Goal: Task Accomplishment & Management: Use online tool/utility

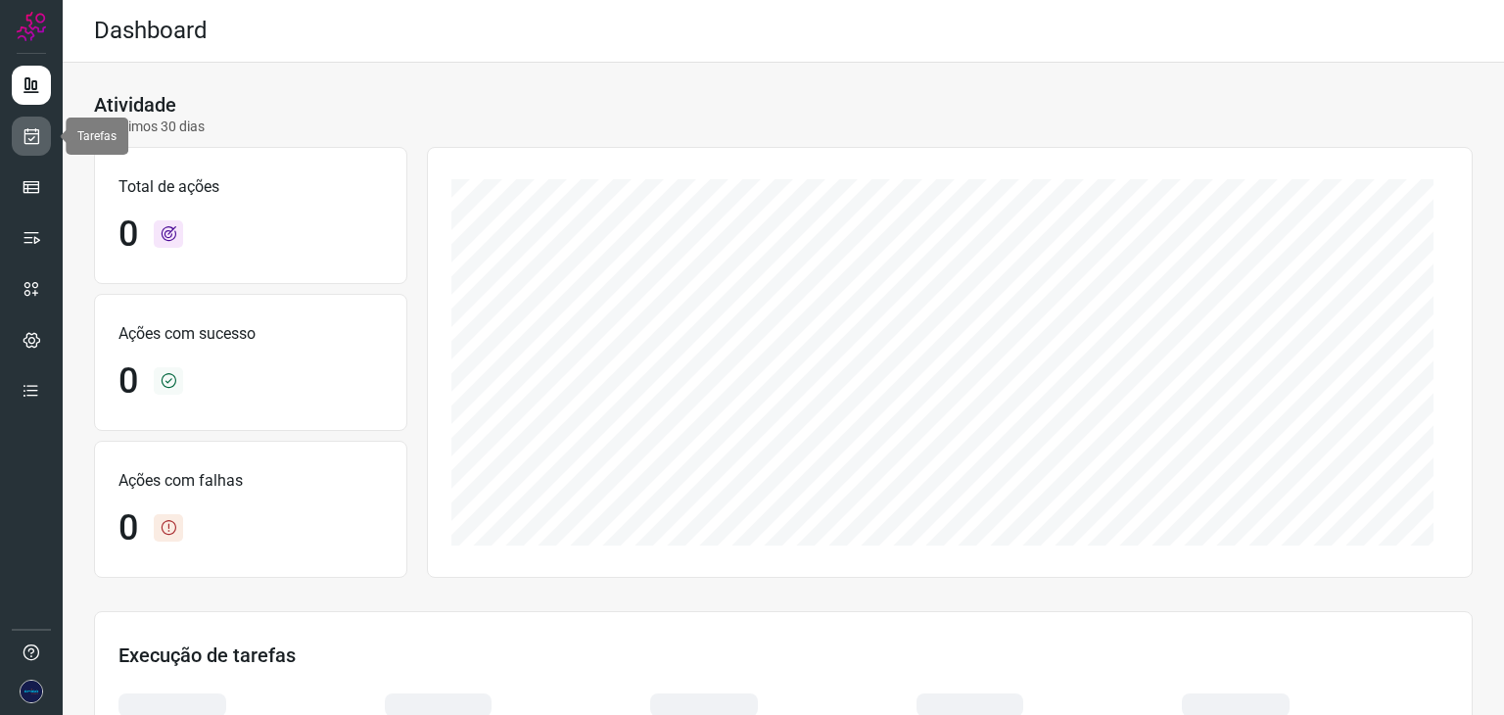
click at [38, 138] on icon at bounding box center [32, 136] width 21 height 20
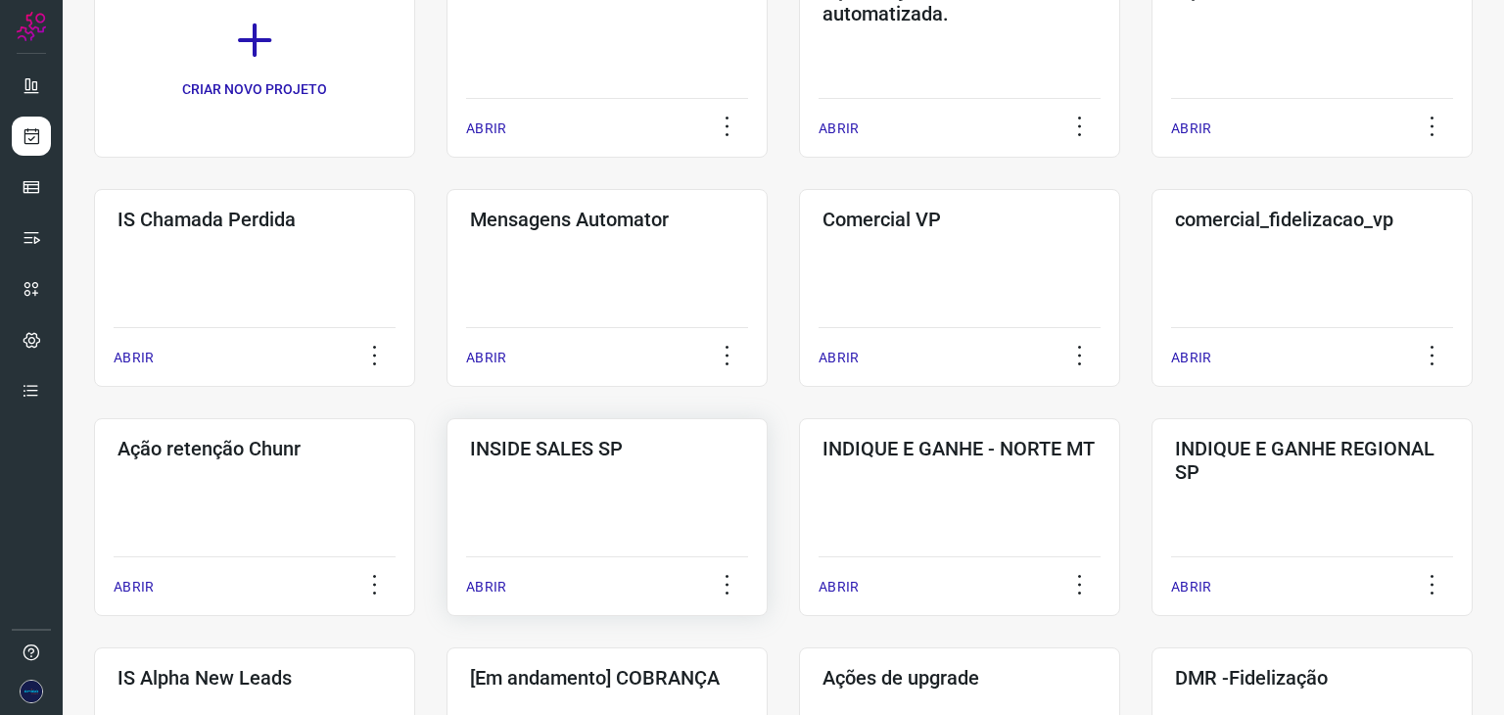
click at [498, 585] on p "ABRIR" at bounding box center [486, 587] width 40 height 21
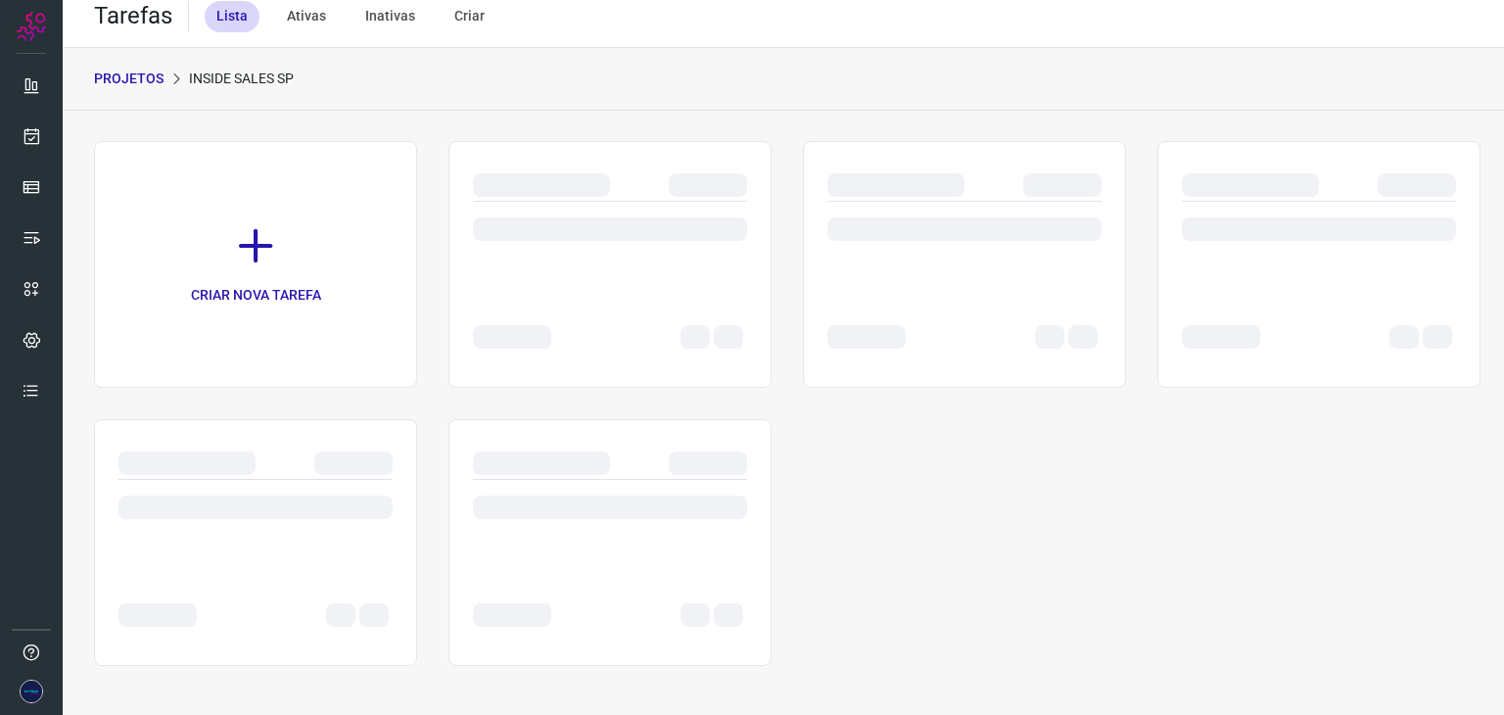
scroll to position [15, 0]
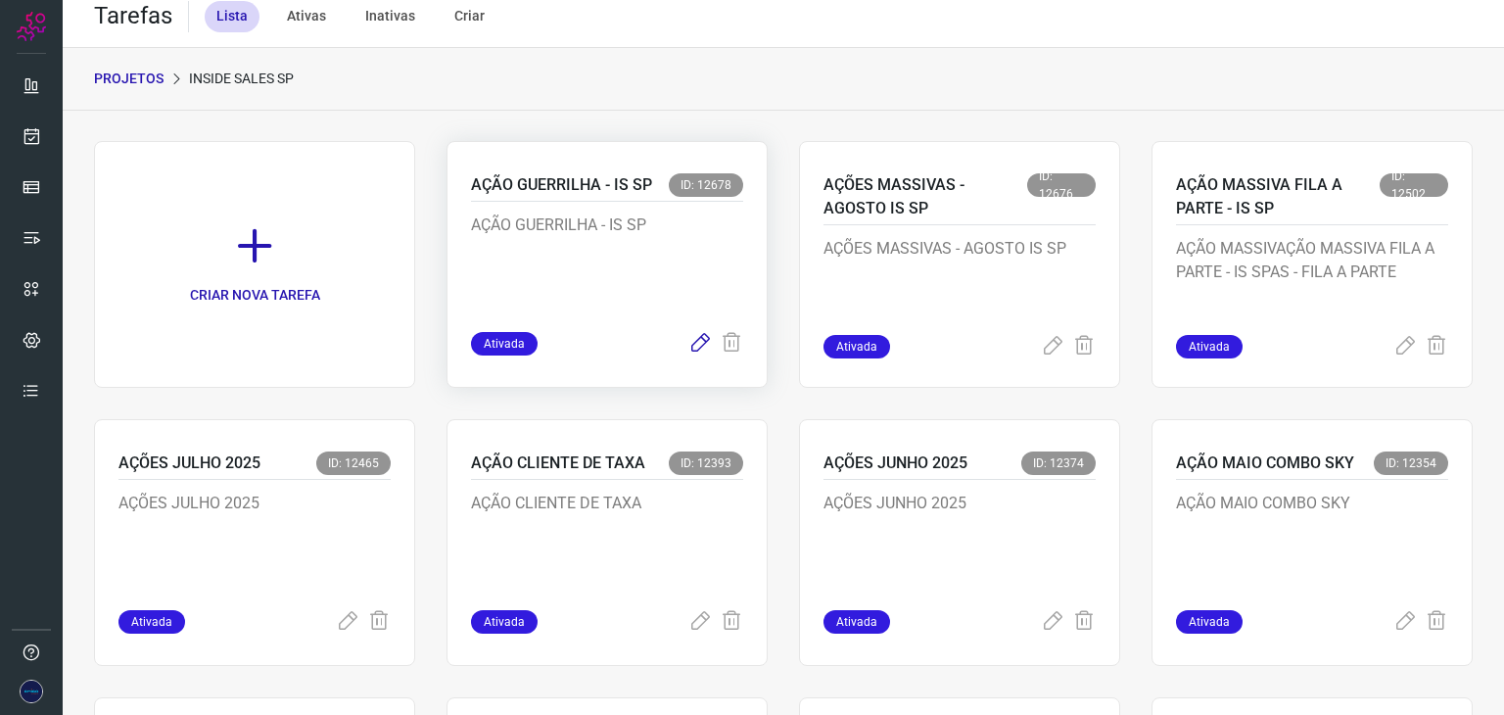
click at [691, 346] on icon at bounding box center [699, 343] width 23 height 23
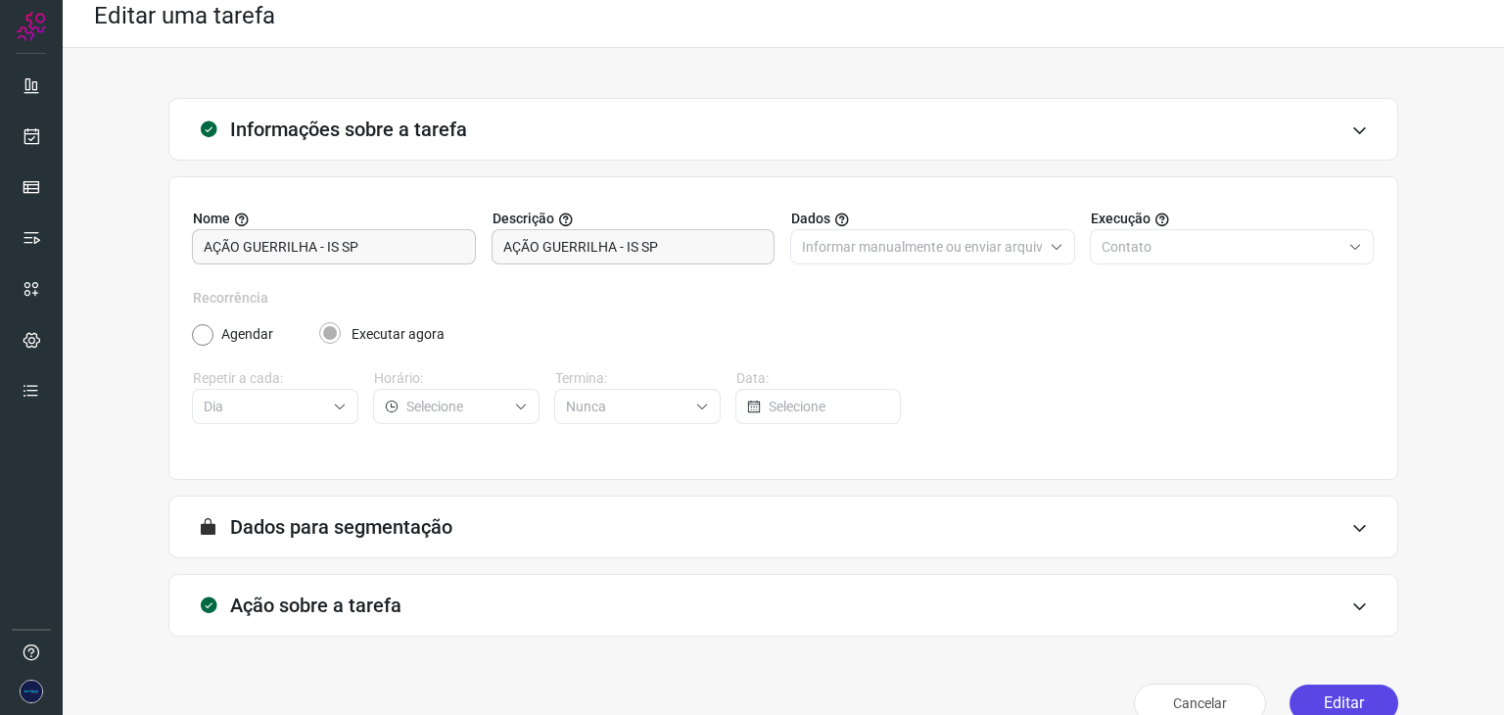
click at [1343, 700] on button "Editar" at bounding box center [1343, 702] width 109 height 37
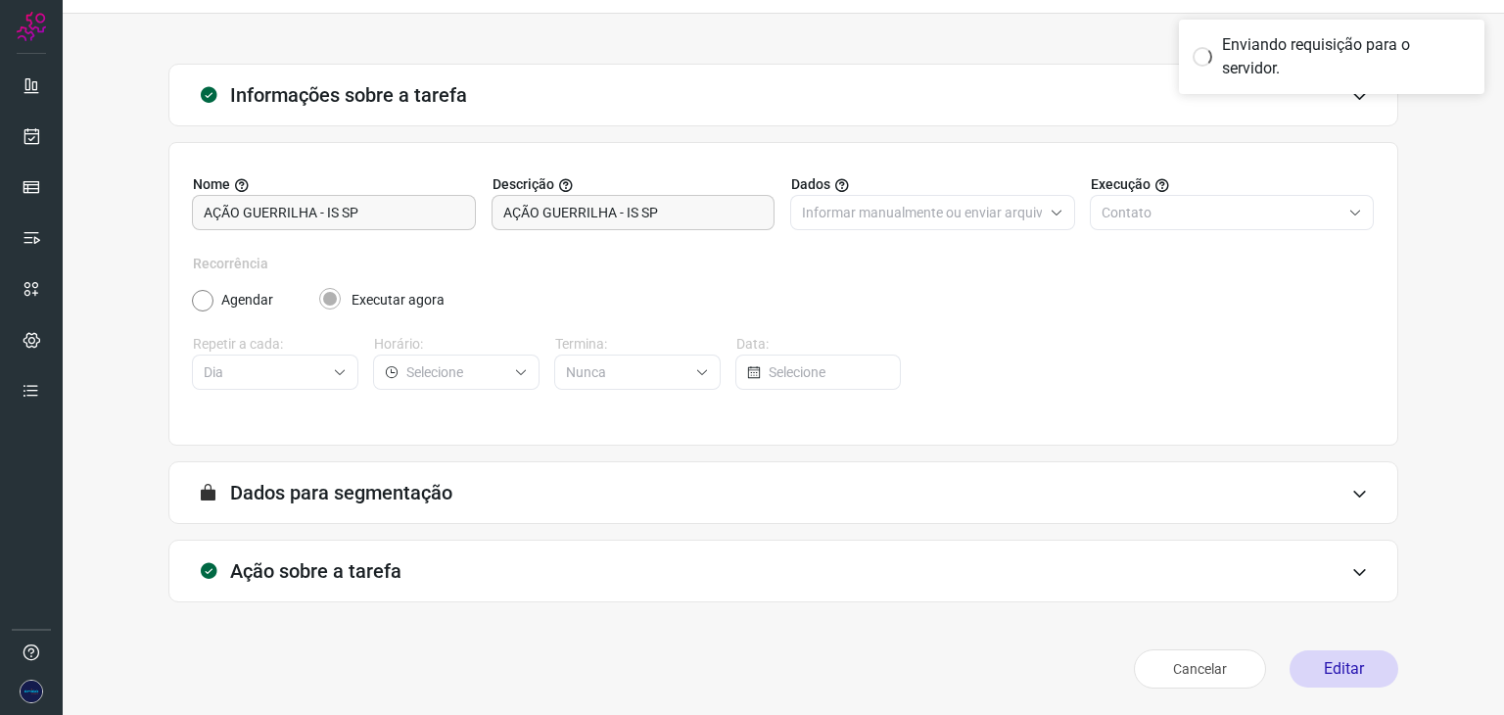
scroll to position [50, 0]
click at [1351, 573] on icon at bounding box center [1359, 571] width 17 height 16
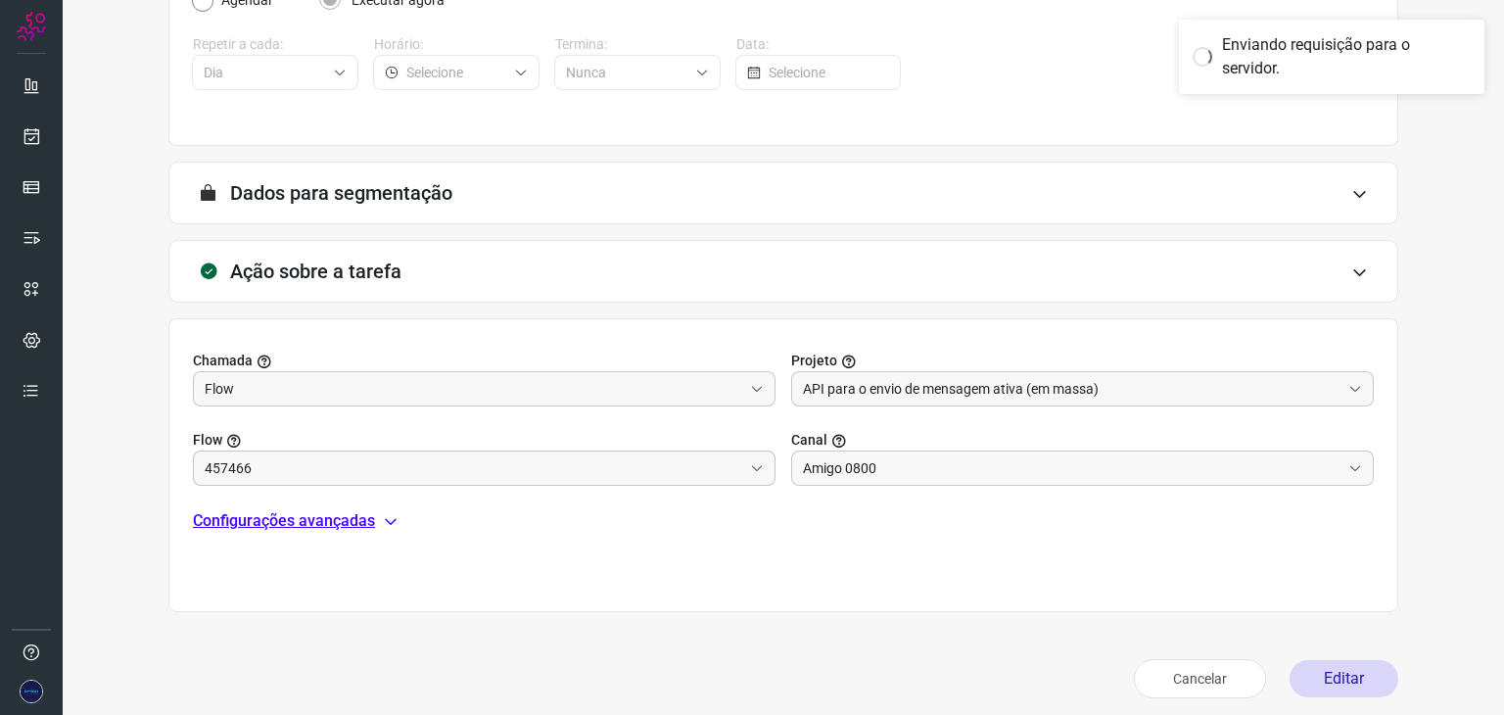
scroll to position [359, 0]
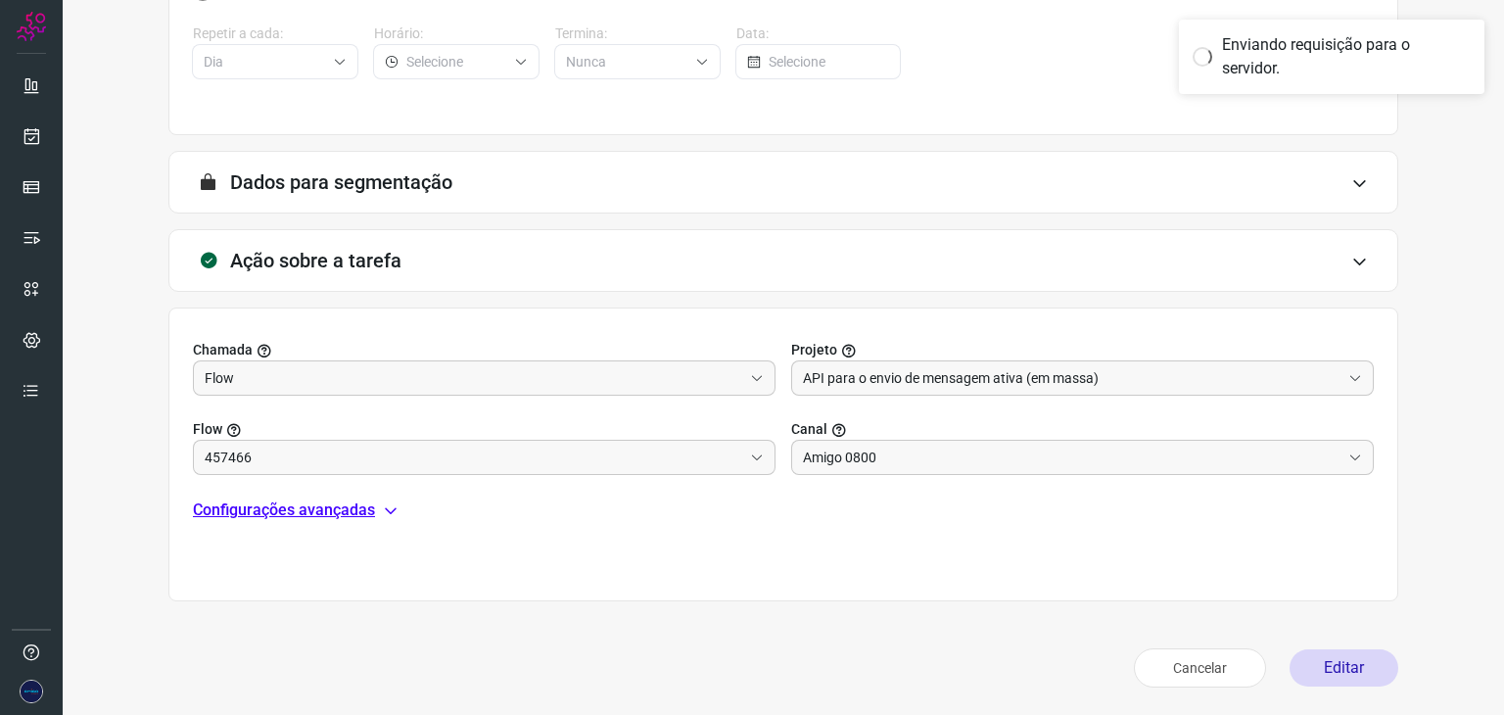
click at [341, 509] on p "Configurações avançadas" at bounding box center [284, 509] width 182 height 23
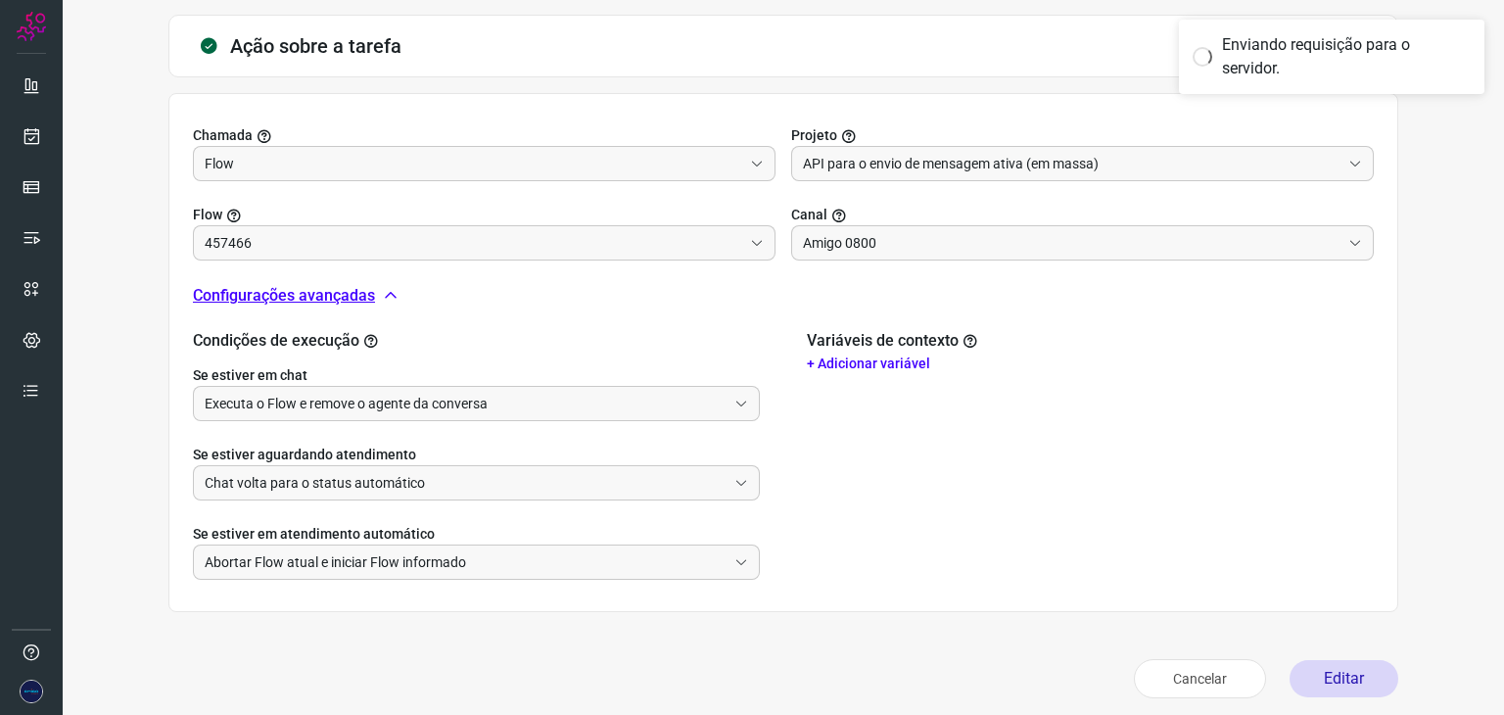
scroll to position [583, 0]
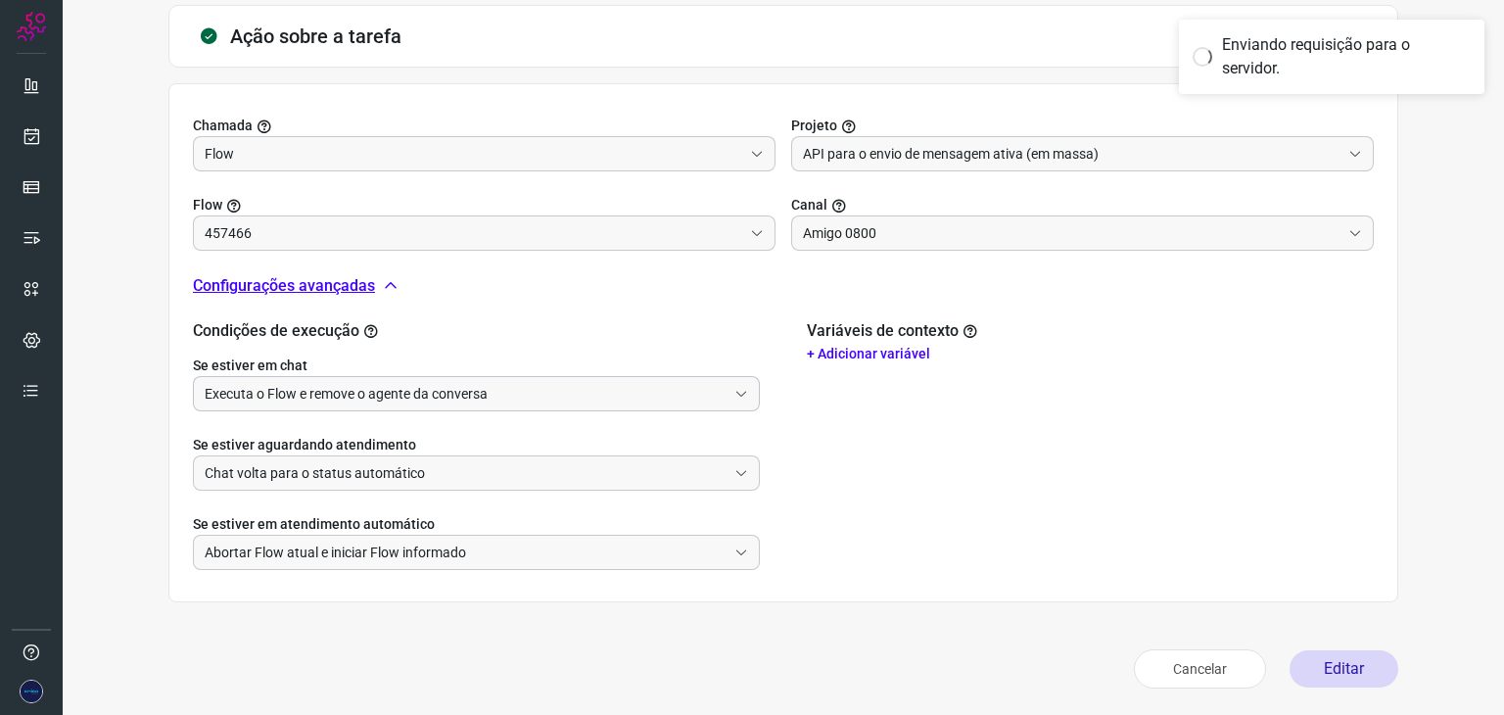
click at [738, 397] on icon at bounding box center [741, 394] width 14 height 14
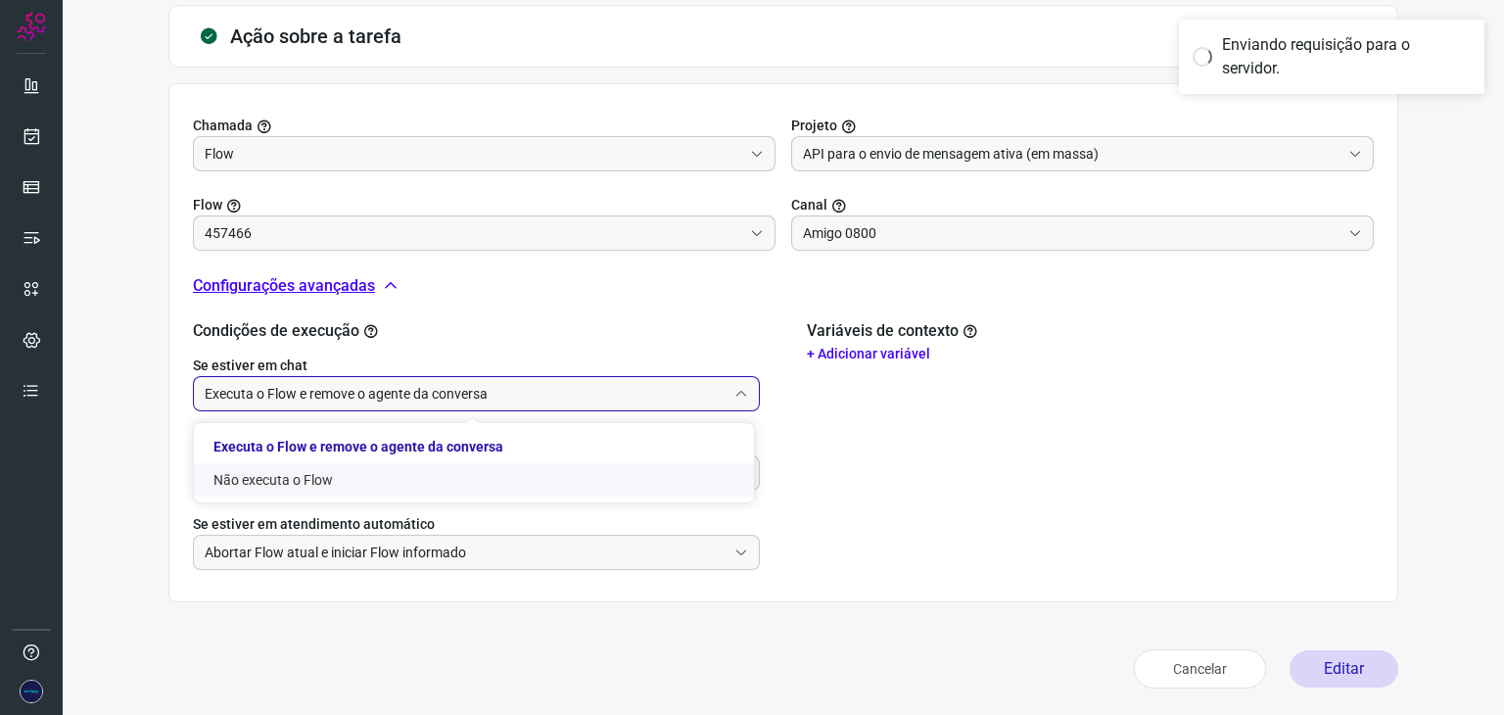
click at [284, 475] on li "Não executa o Flow" at bounding box center [474, 479] width 560 height 33
type input "Não executa o Flow"
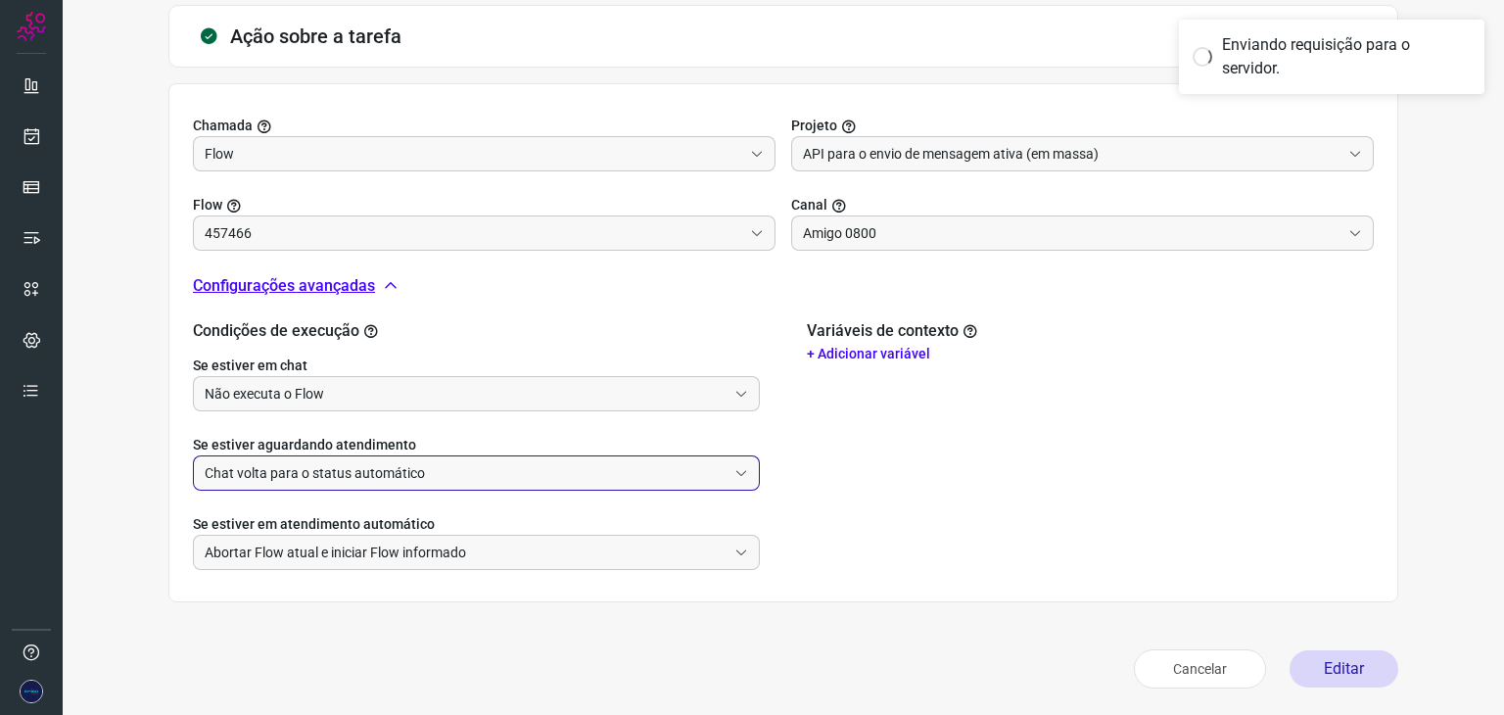
click at [640, 469] on input "Chat volta para o status automático" at bounding box center [466, 472] width 522 height 33
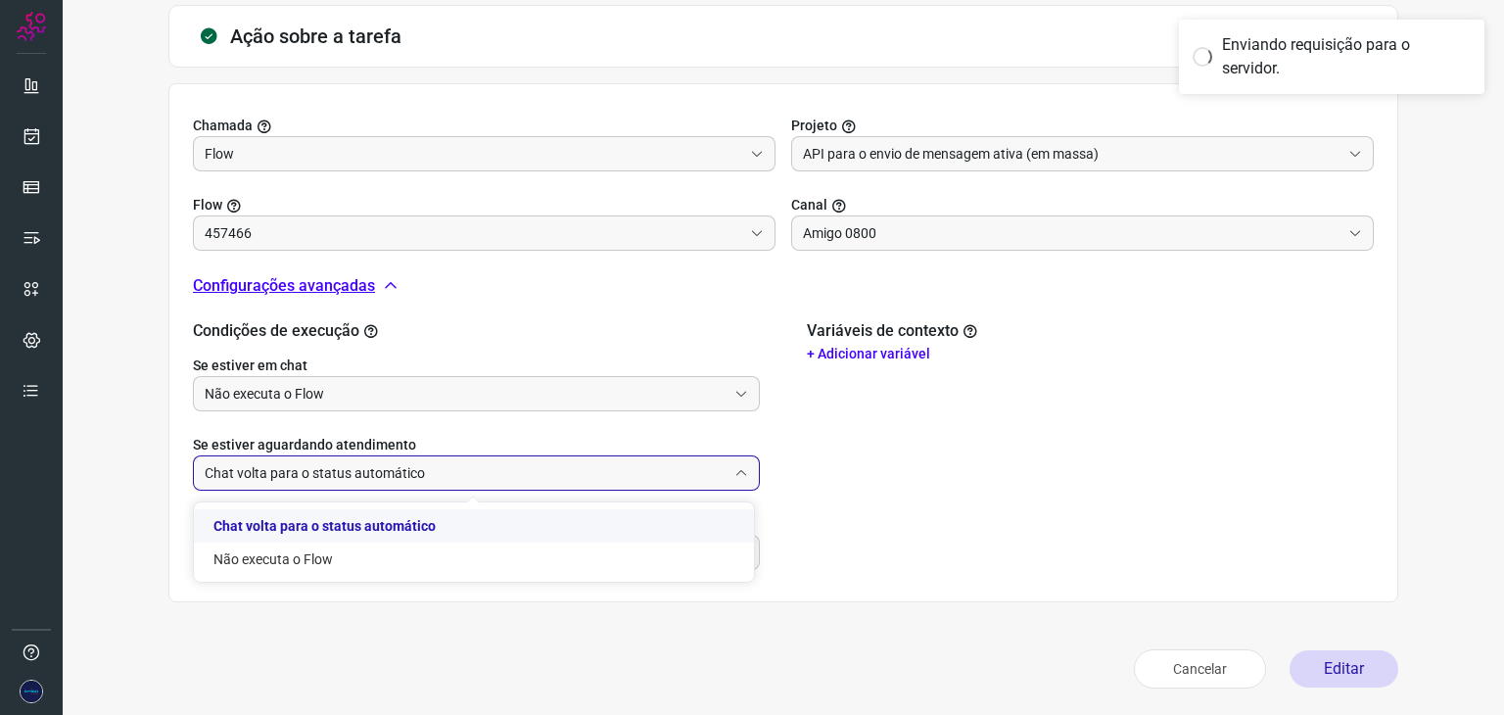
type input "AÇÃO GUERRILHA - INSIDE SP"
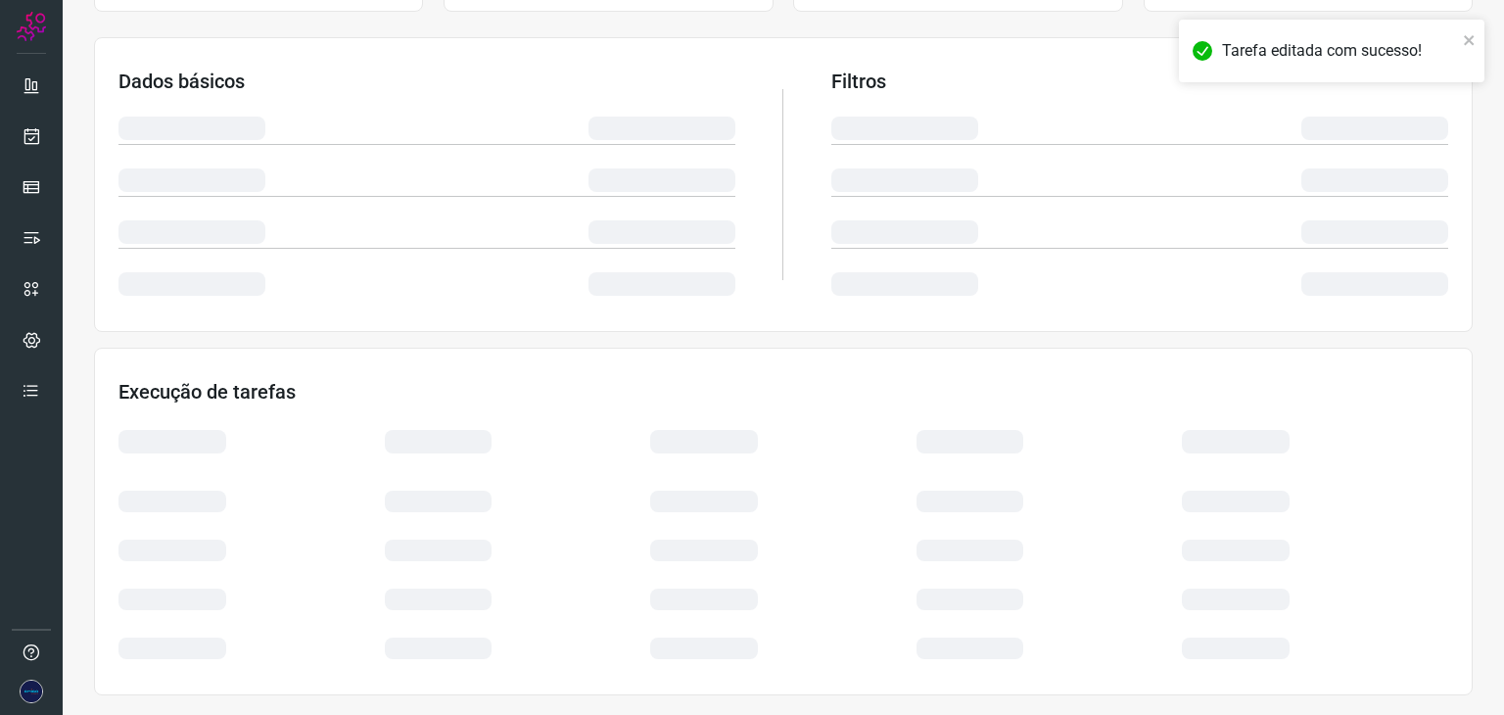
click at [294, 561] on div at bounding box center [251, 540] width 266 height 49
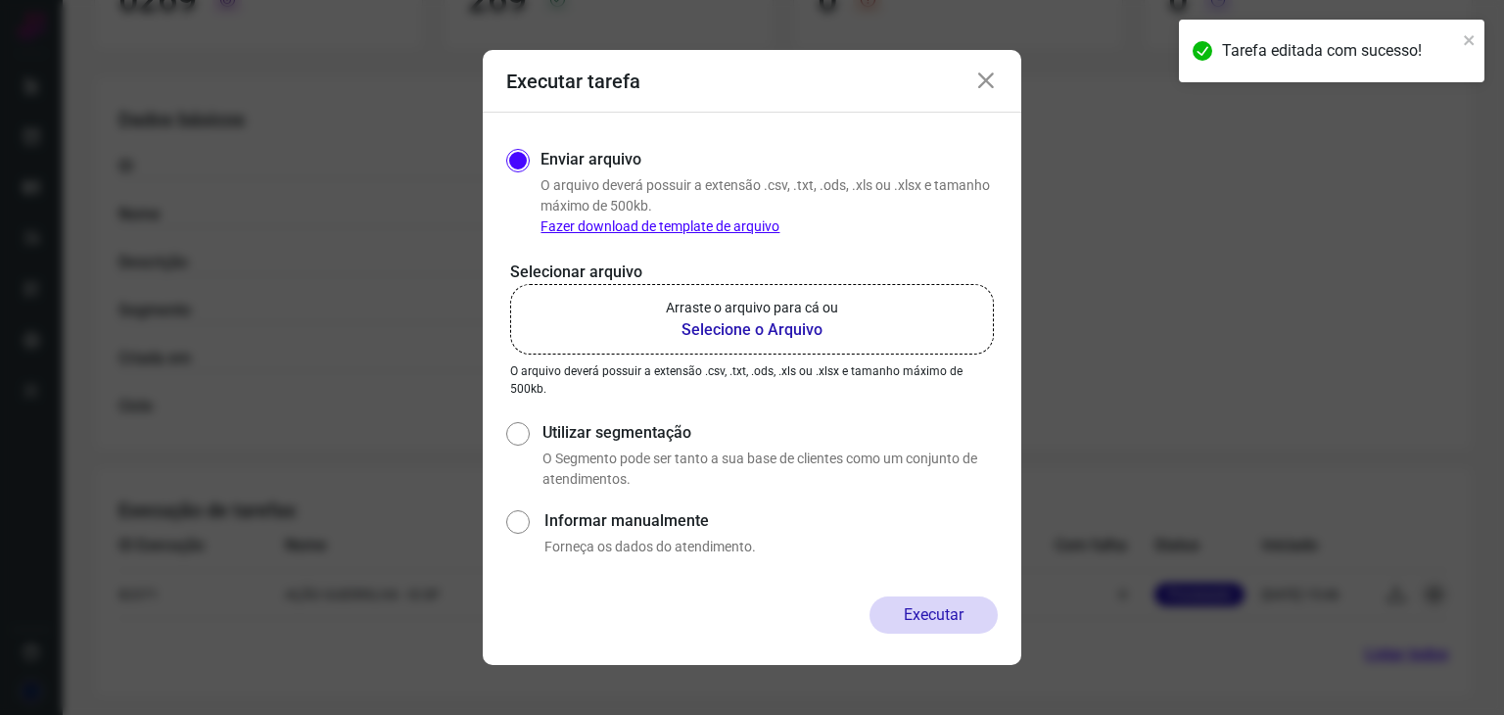
click at [988, 83] on icon at bounding box center [985, 81] width 23 height 23
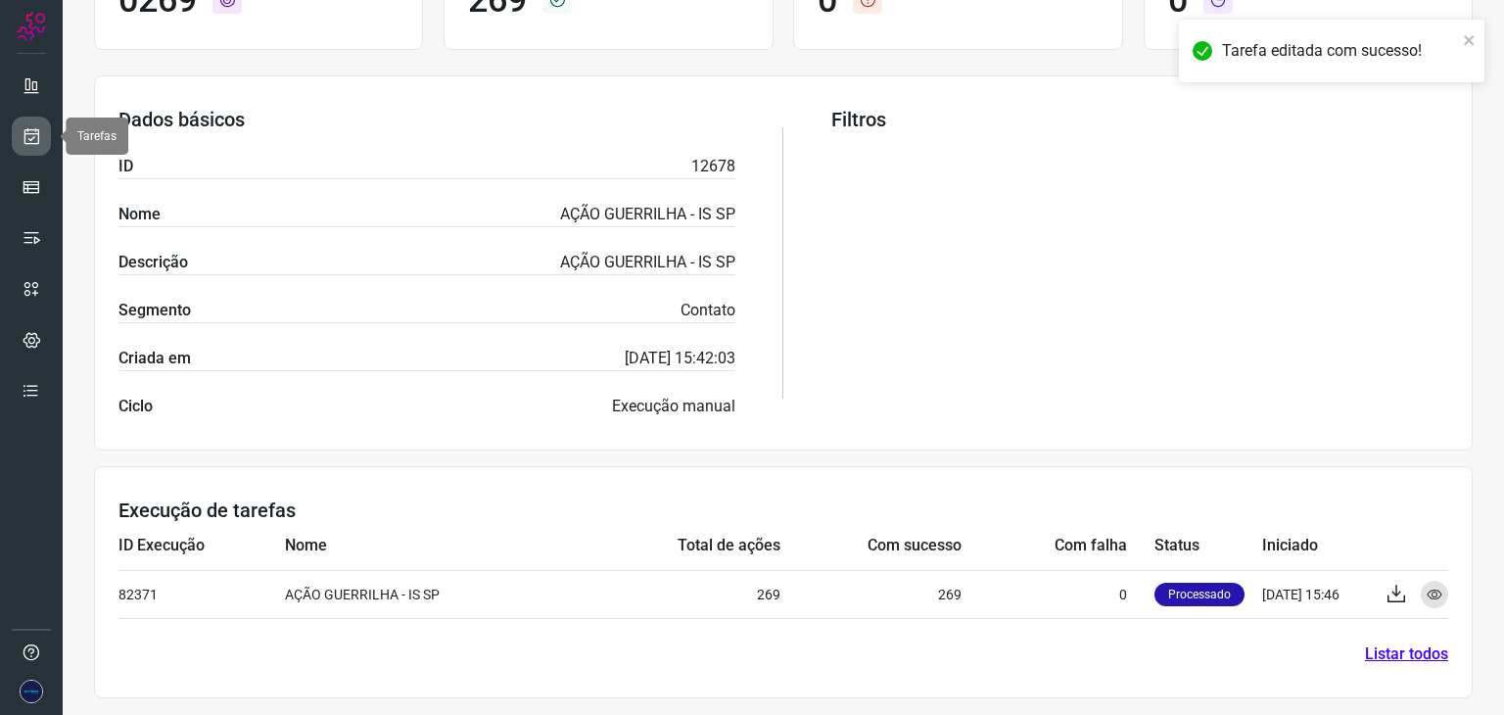
click at [31, 145] on icon at bounding box center [32, 136] width 21 height 20
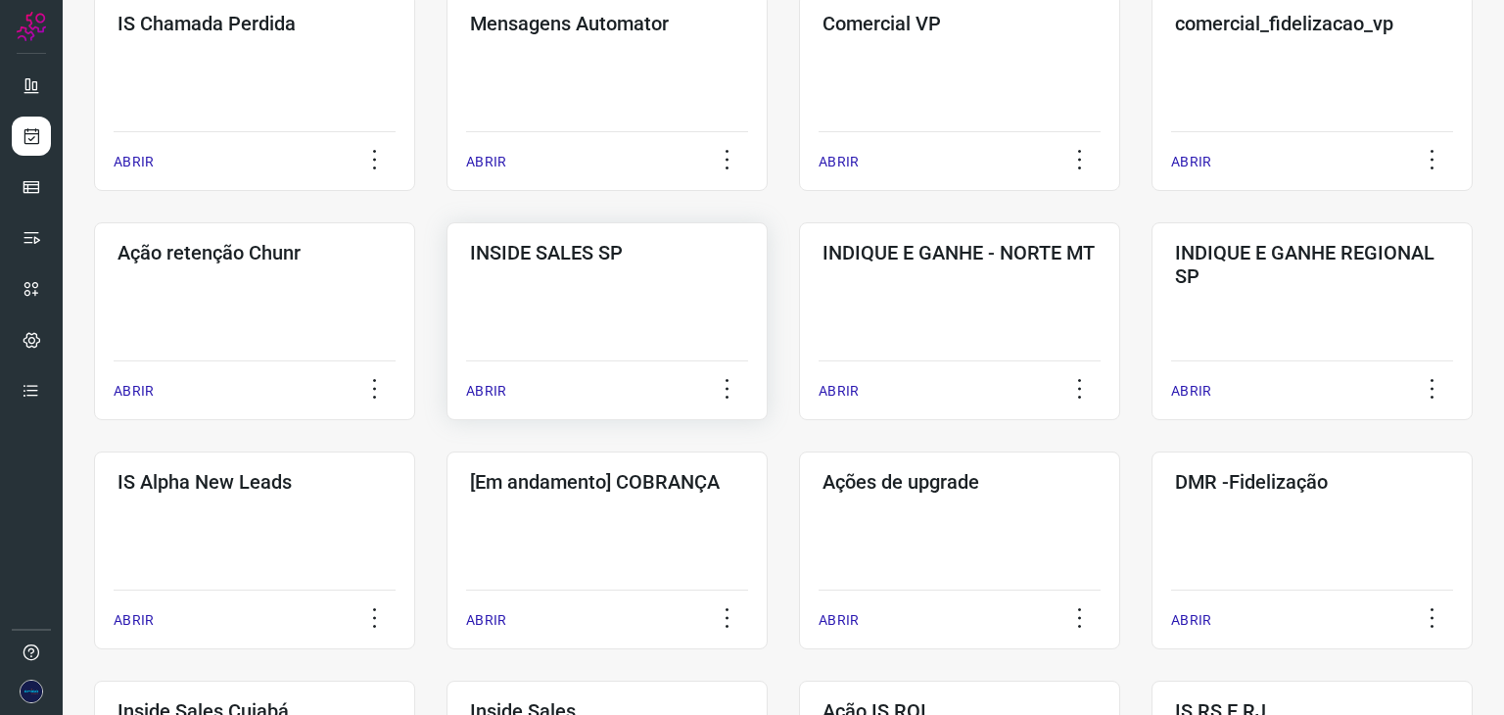
click at [488, 390] on p "ABRIR" at bounding box center [486, 391] width 40 height 21
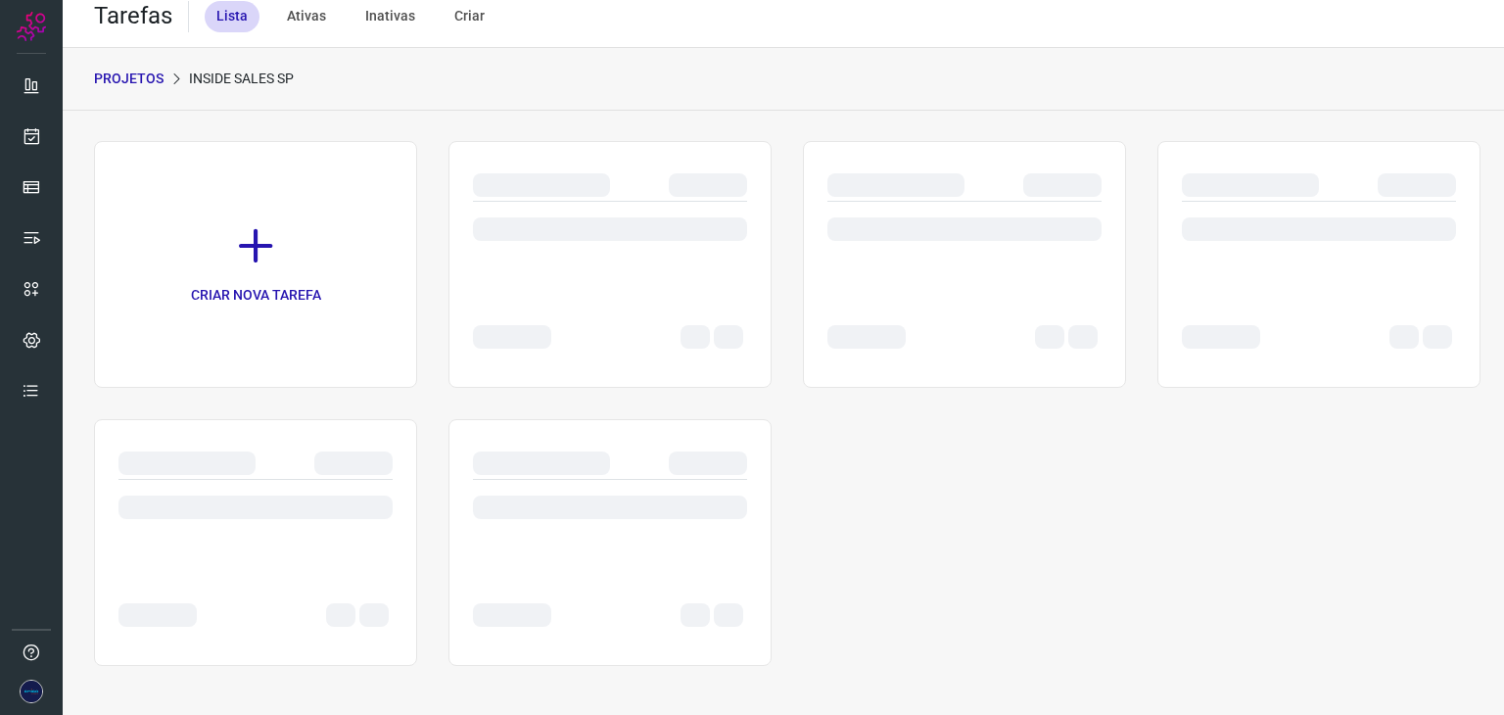
scroll to position [15, 0]
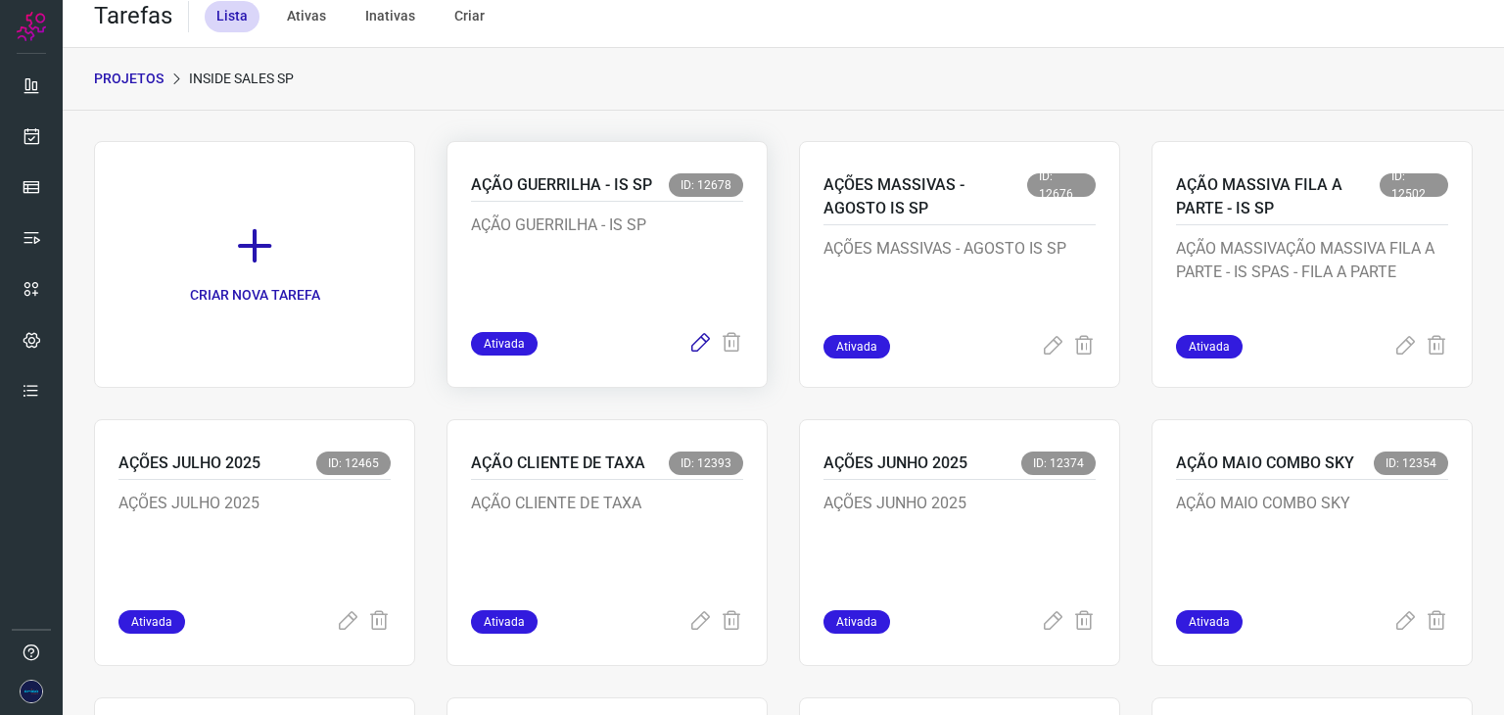
click at [694, 345] on icon at bounding box center [699, 343] width 23 height 23
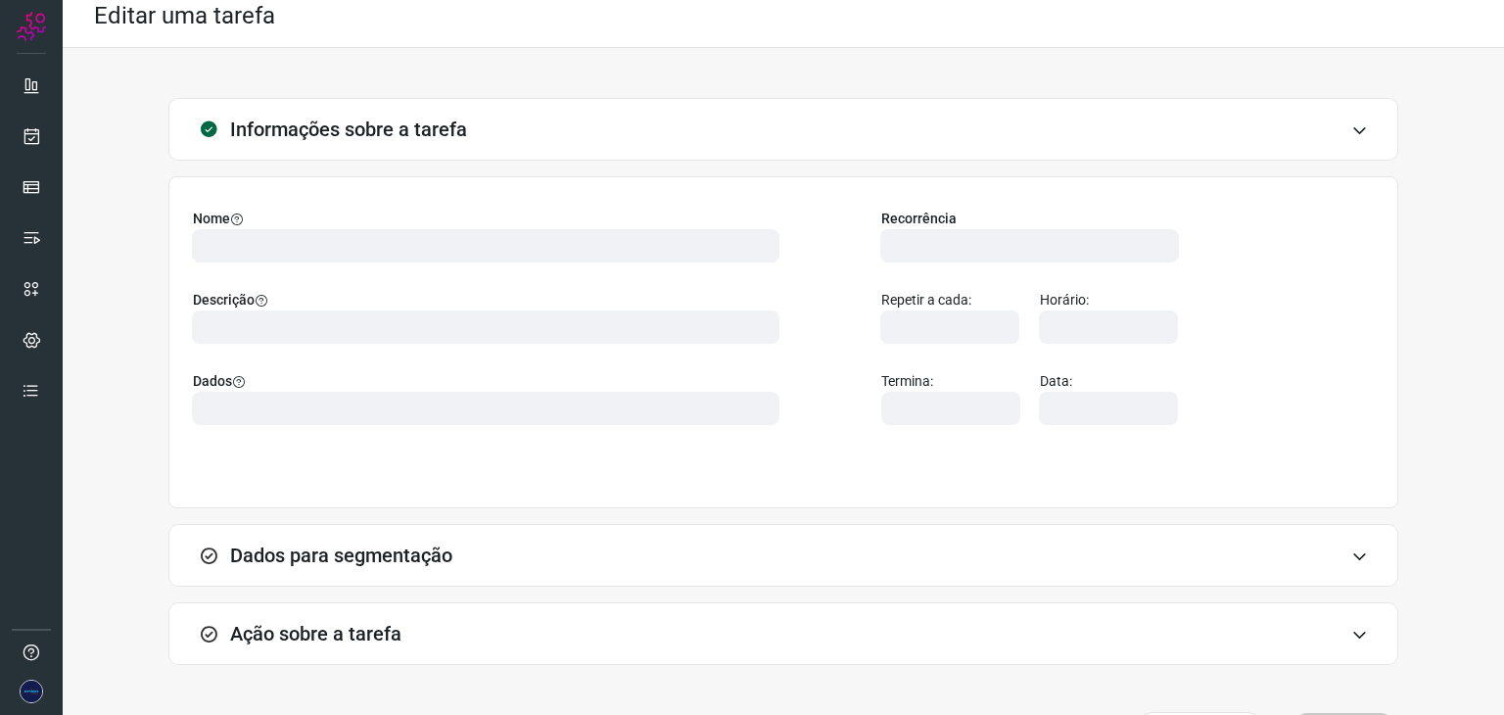
type input "524641"
type input "457466"
type input "ce0450f2-f722-4c34-a038-47adef28190d"
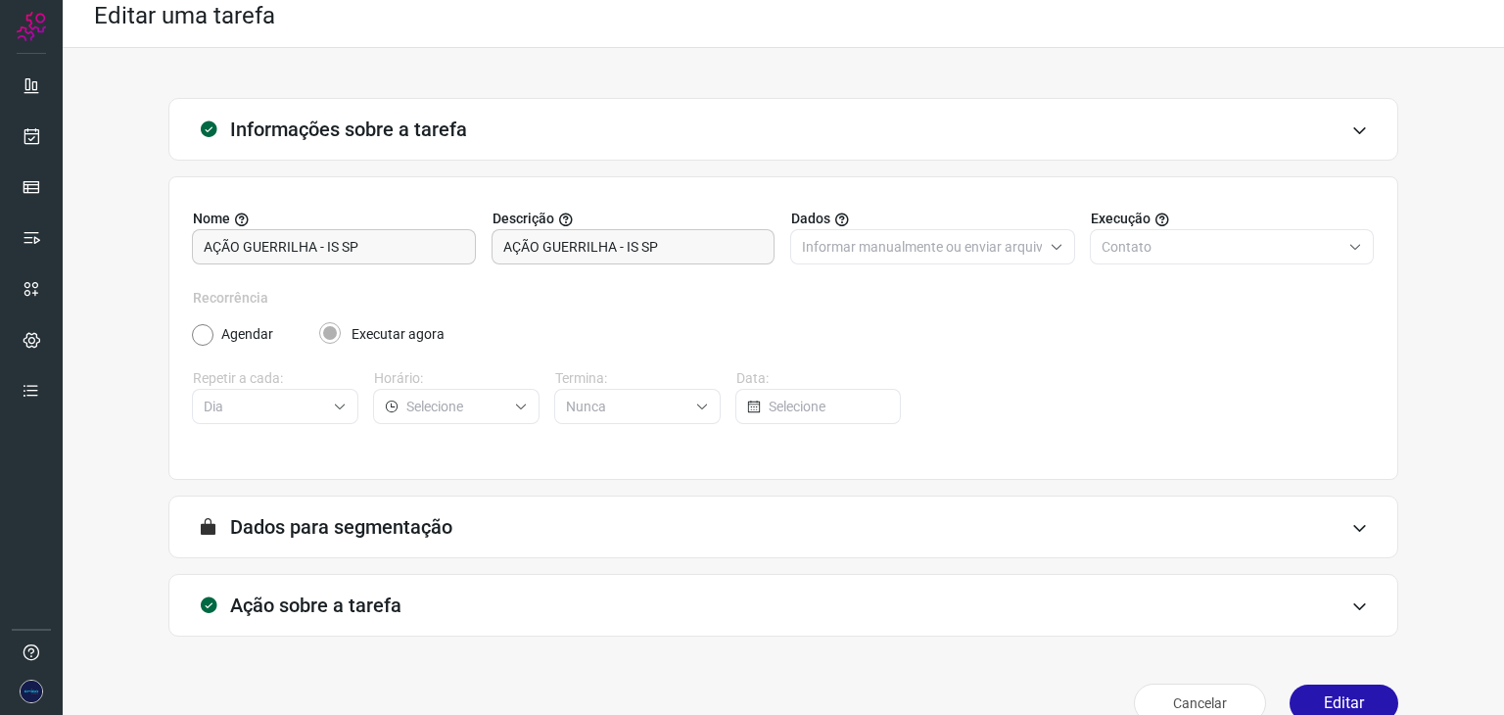
scroll to position [50, 0]
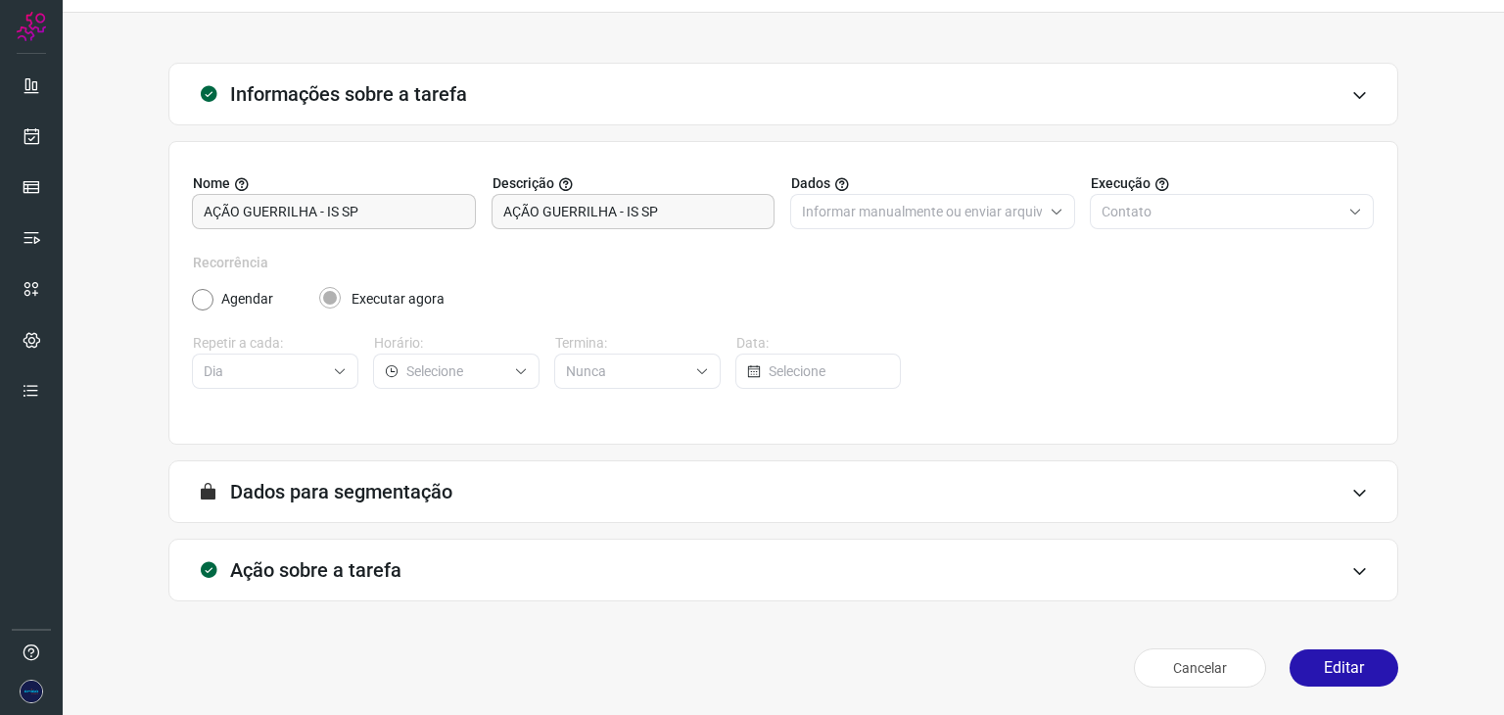
click at [1351, 563] on icon at bounding box center [1359, 571] width 17 height 16
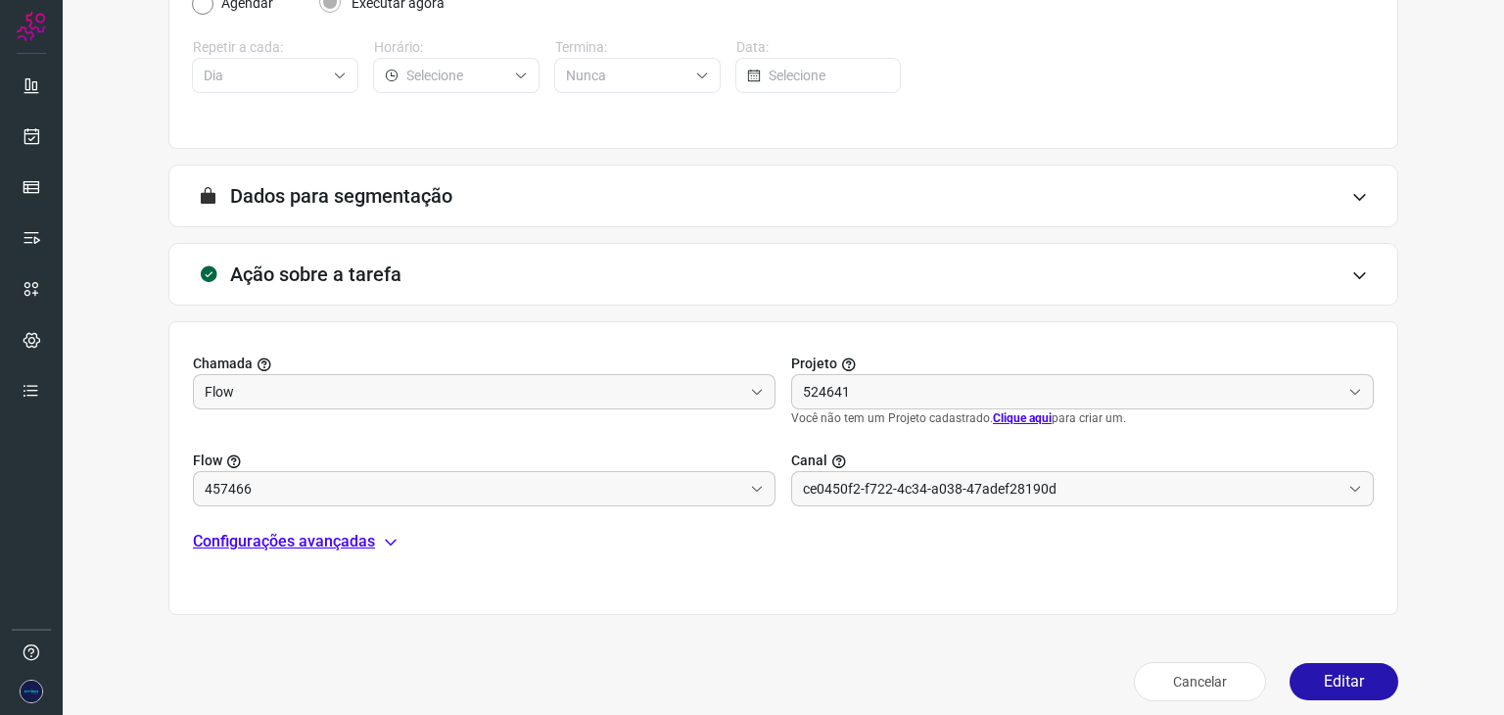
scroll to position [359, 0]
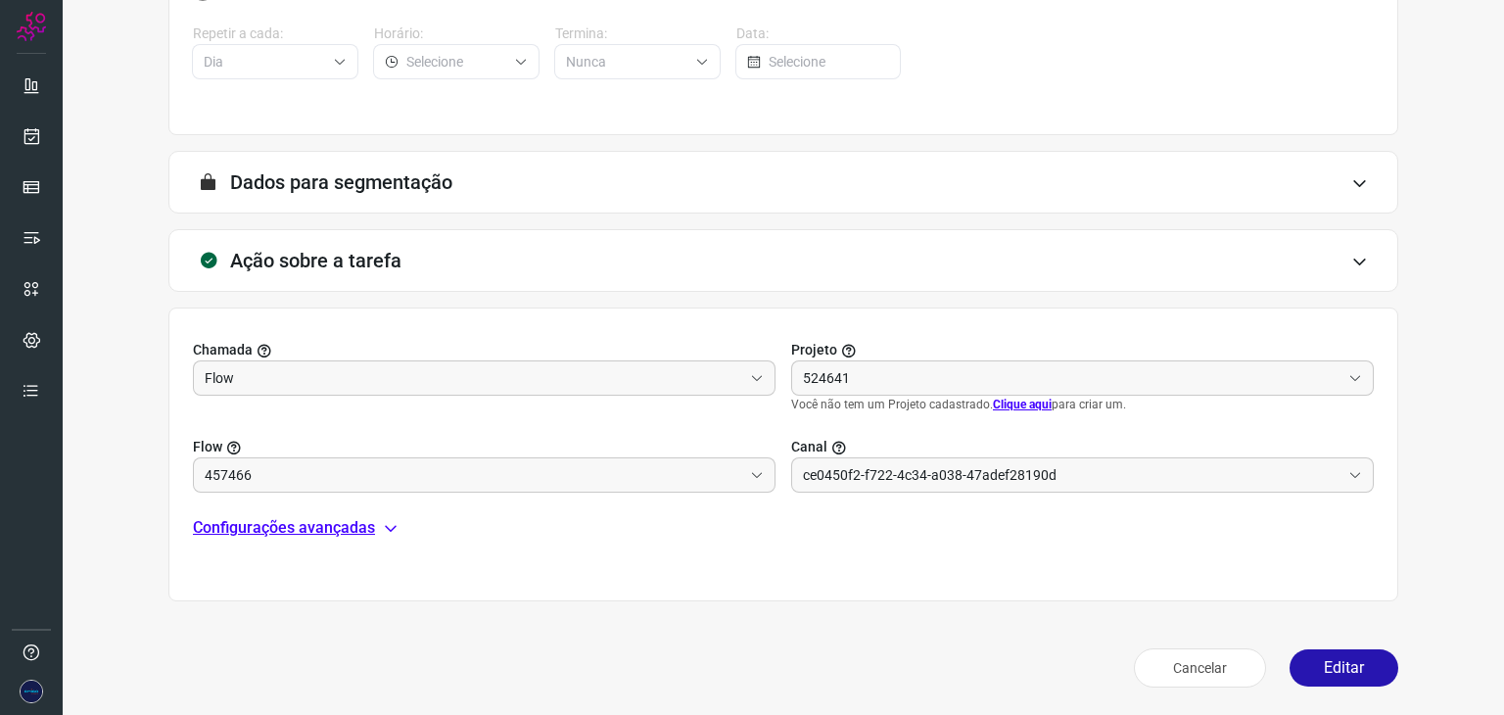
click at [342, 523] on p "Configurações avançadas" at bounding box center [284, 527] width 182 height 23
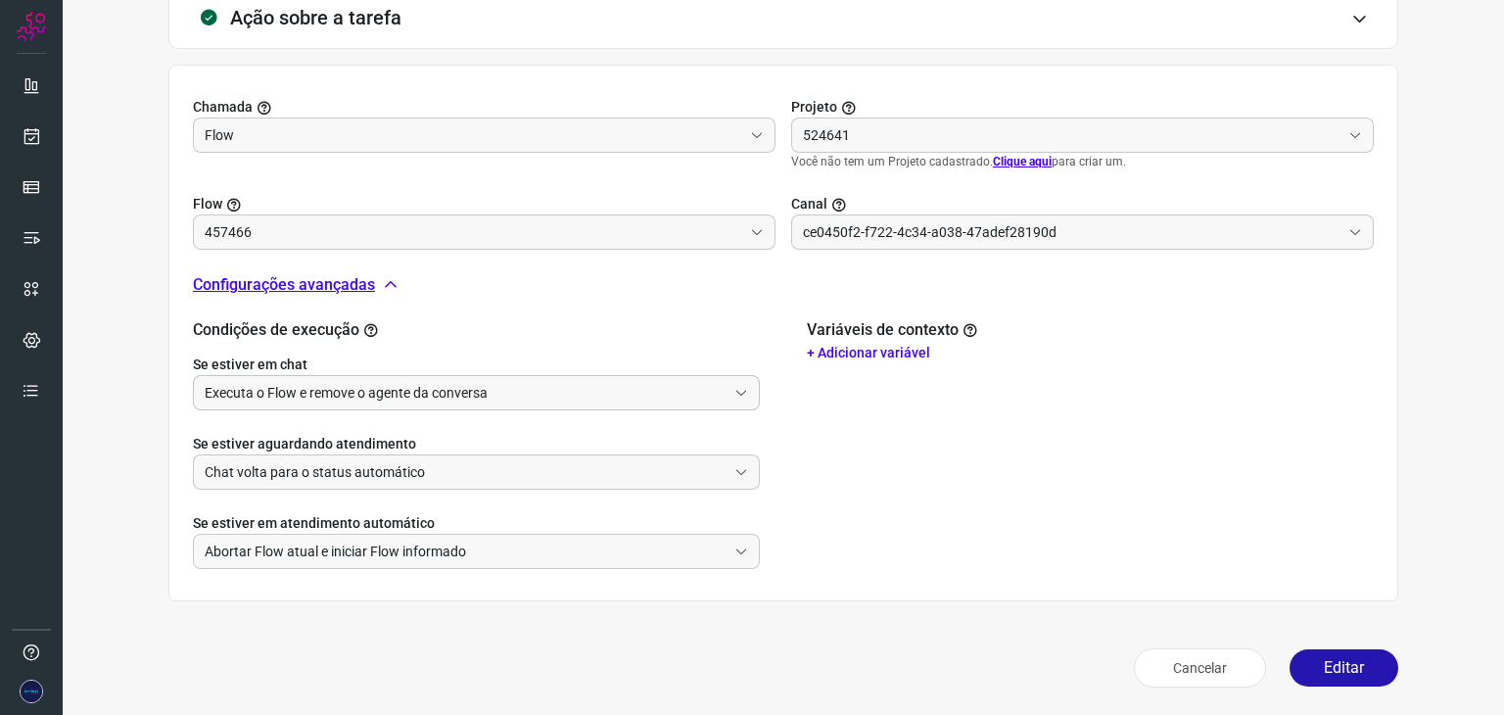
type input "AÇÃO GUERRILHA - INSIDE SP"
click at [432, 391] on input "Executa o Flow e remove o agente da conversa" at bounding box center [466, 392] width 522 height 33
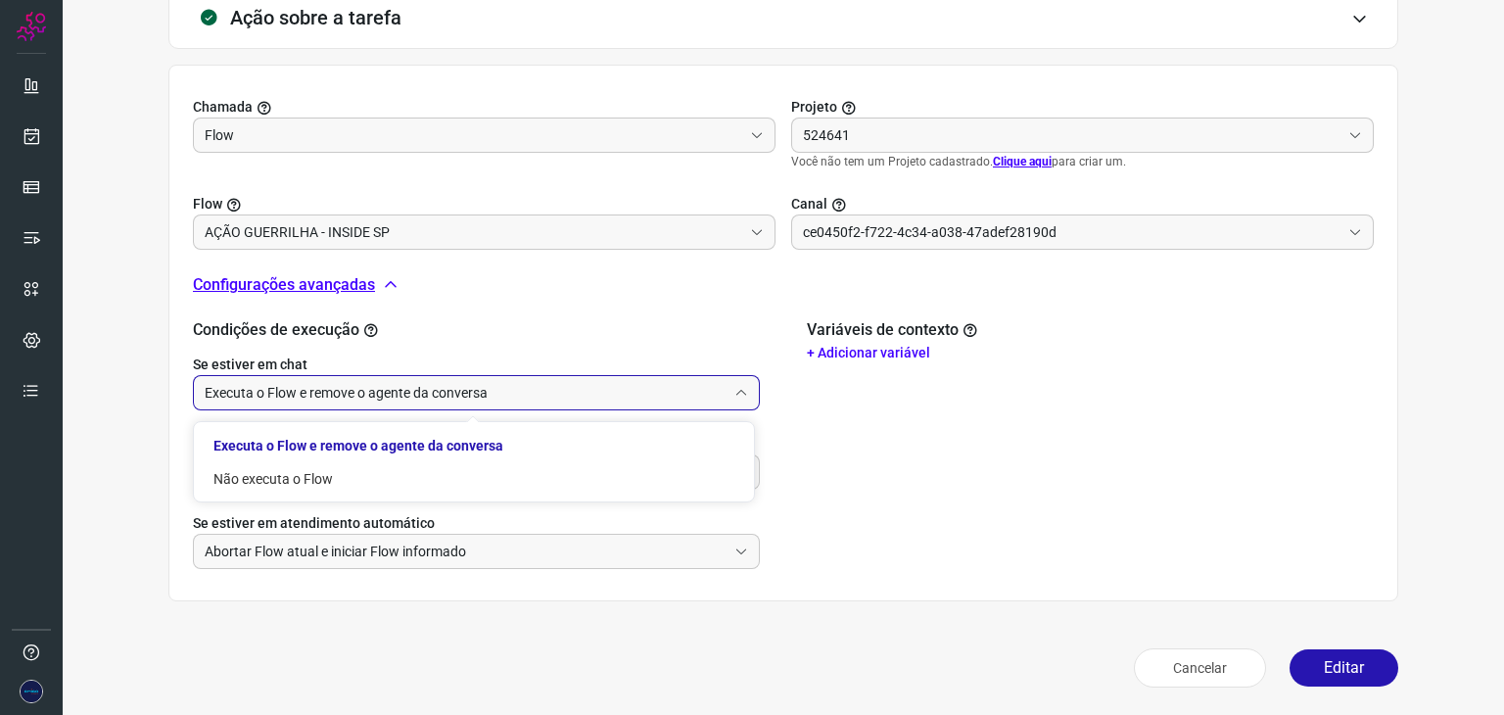
type input "API para o envio de mensagem ativa (em massa)"
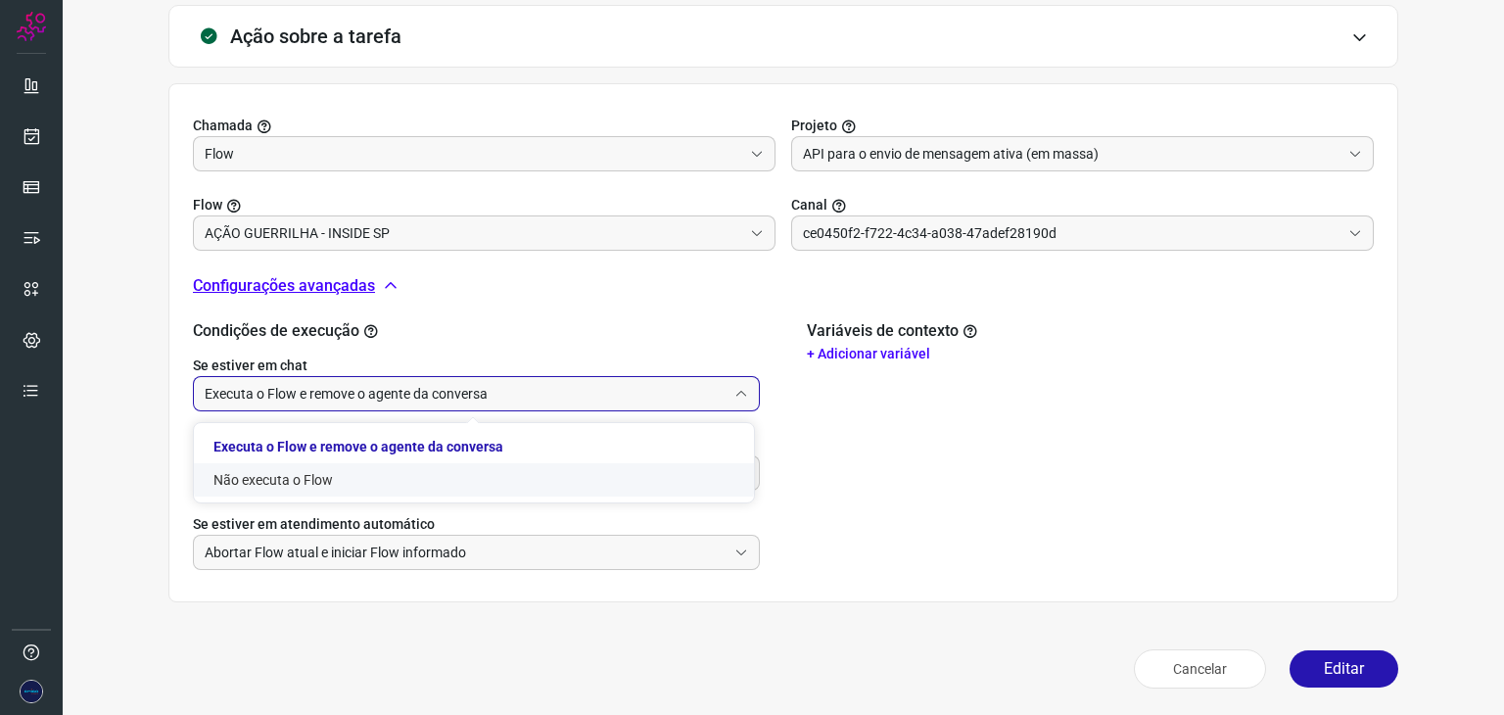
click at [323, 485] on li "Não executa o Flow" at bounding box center [474, 479] width 560 height 33
type input "Não executa o Flow"
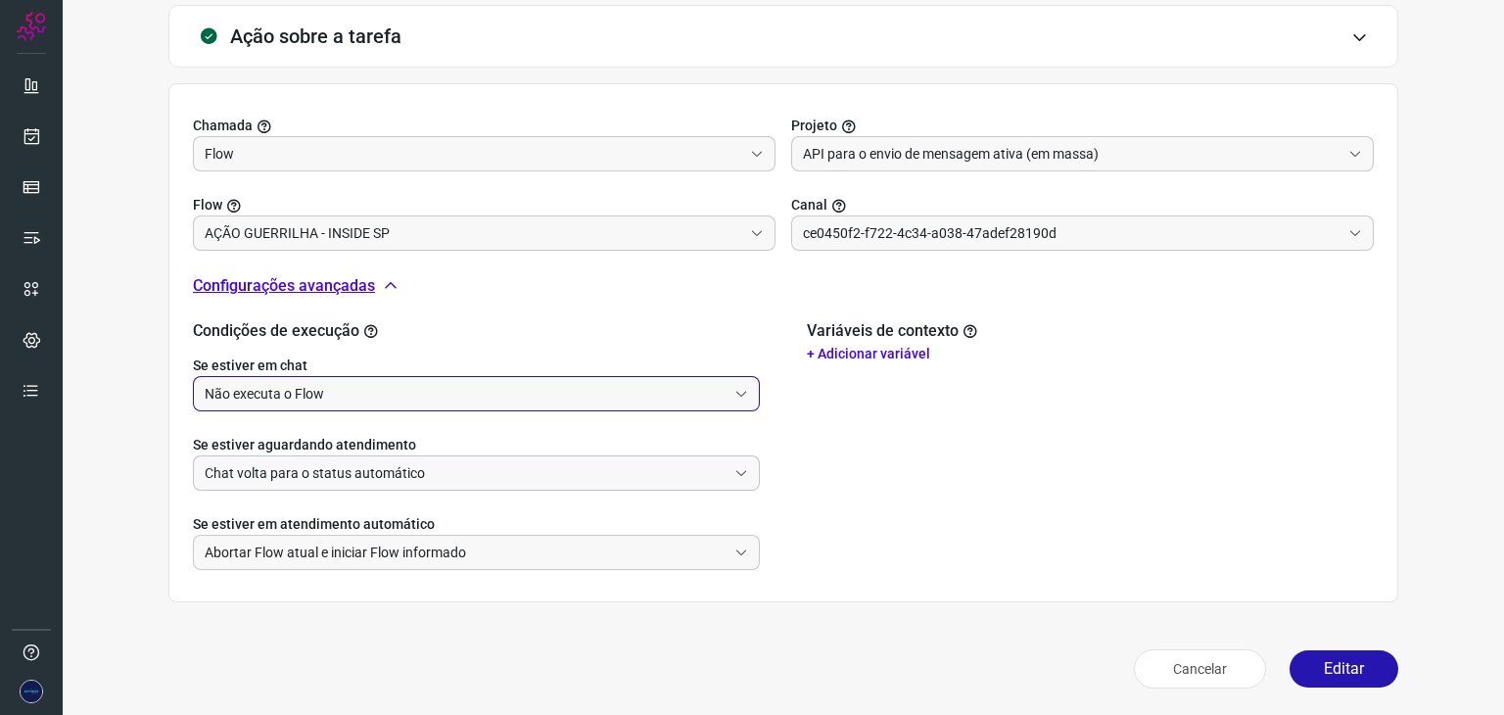
type input "Amigo 0800"
click at [334, 468] on input "Chat volta para o status automático" at bounding box center [466, 472] width 522 height 33
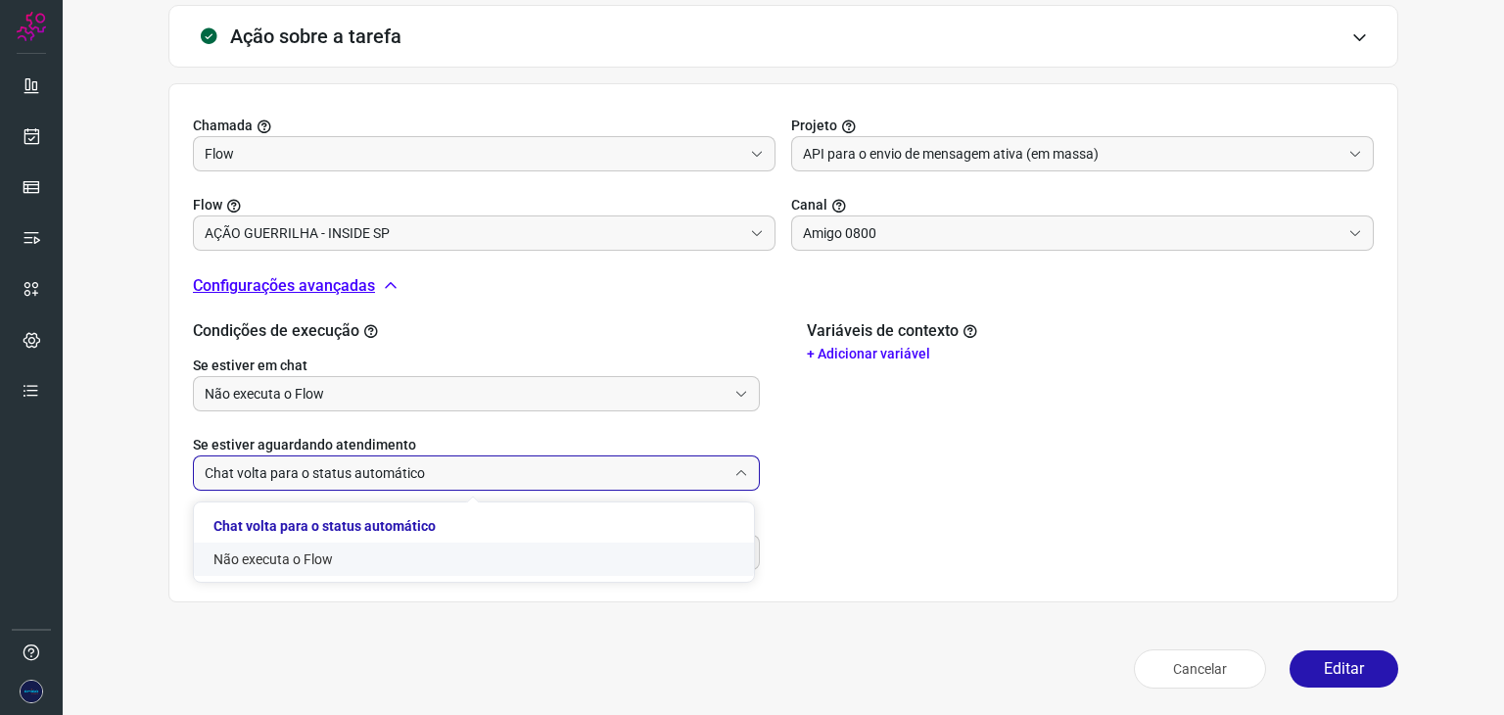
click at [283, 552] on li "Não executa o Flow" at bounding box center [474, 558] width 560 height 33
type input "Não executa o Flow"
click at [318, 537] on input "Abortar Flow atual e iniciar Flow informado" at bounding box center [466, 552] width 522 height 33
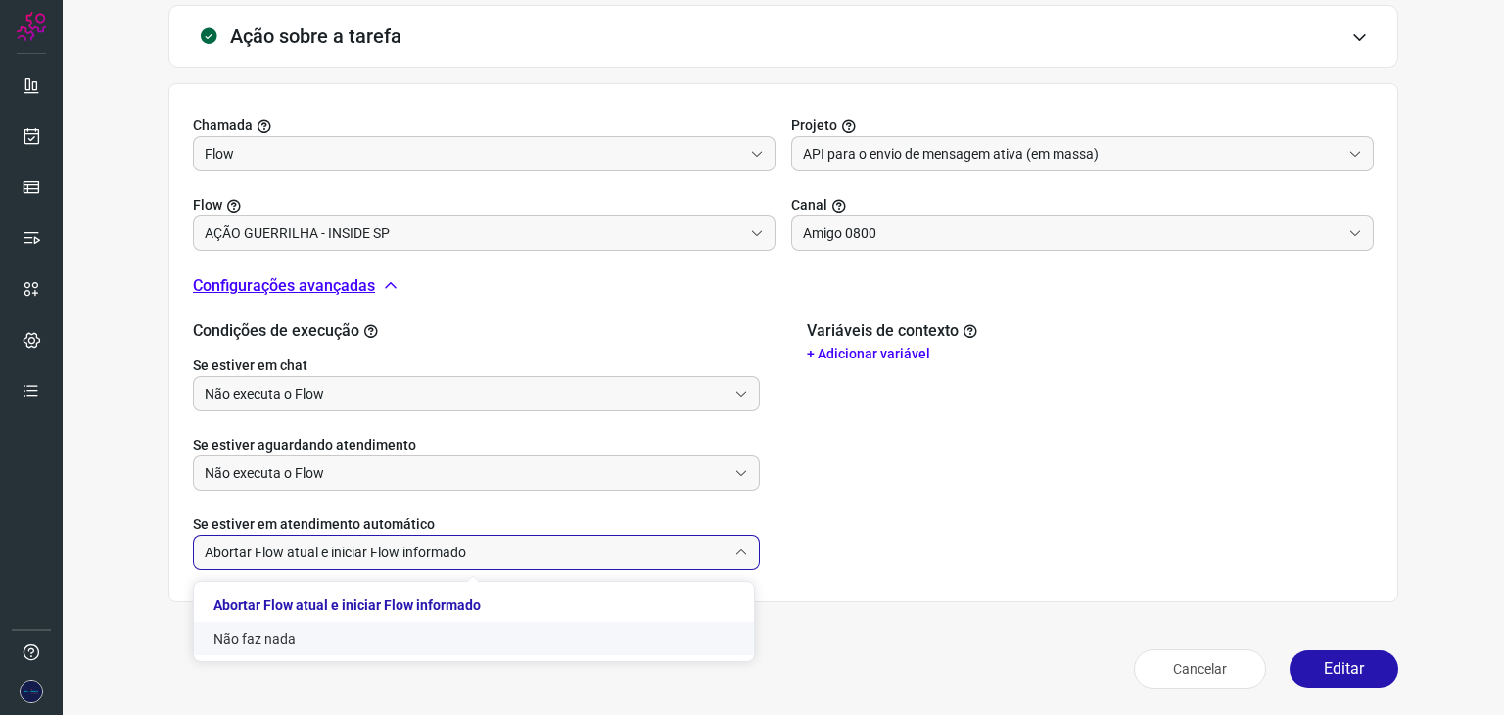
click at [287, 631] on li "Não faz nada" at bounding box center [474, 638] width 560 height 33
type input "Não faz nada"
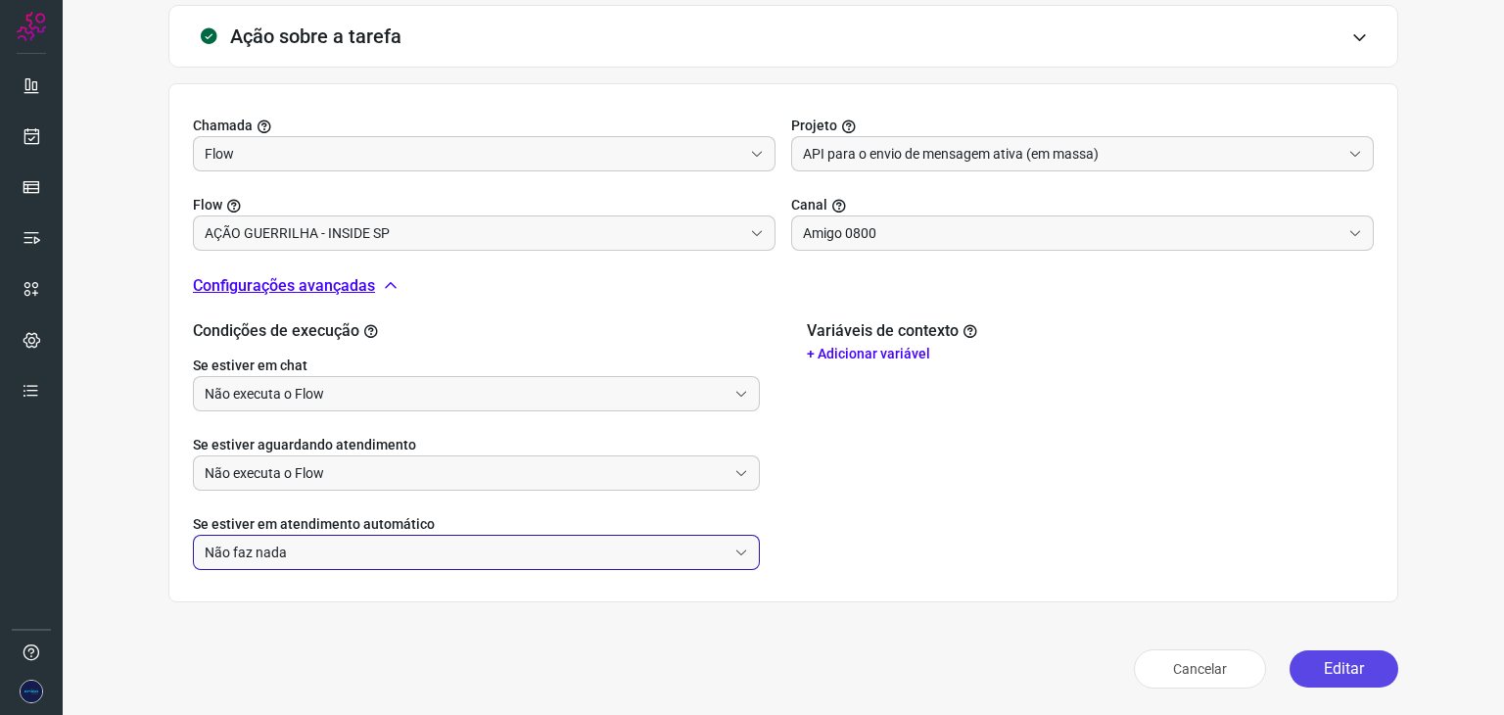
click at [1347, 662] on button "Editar" at bounding box center [1343, 668] width 109 height 37
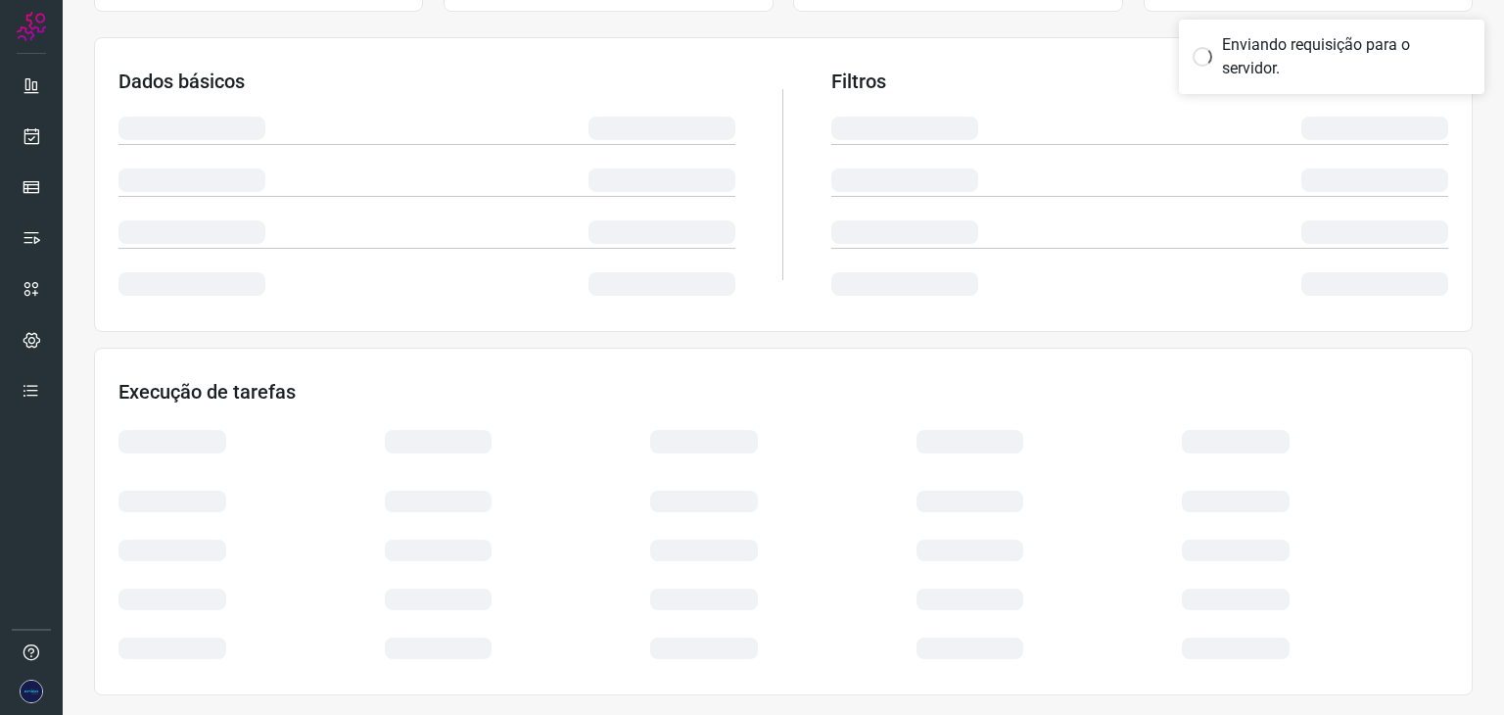
scroll to position [294, 0]
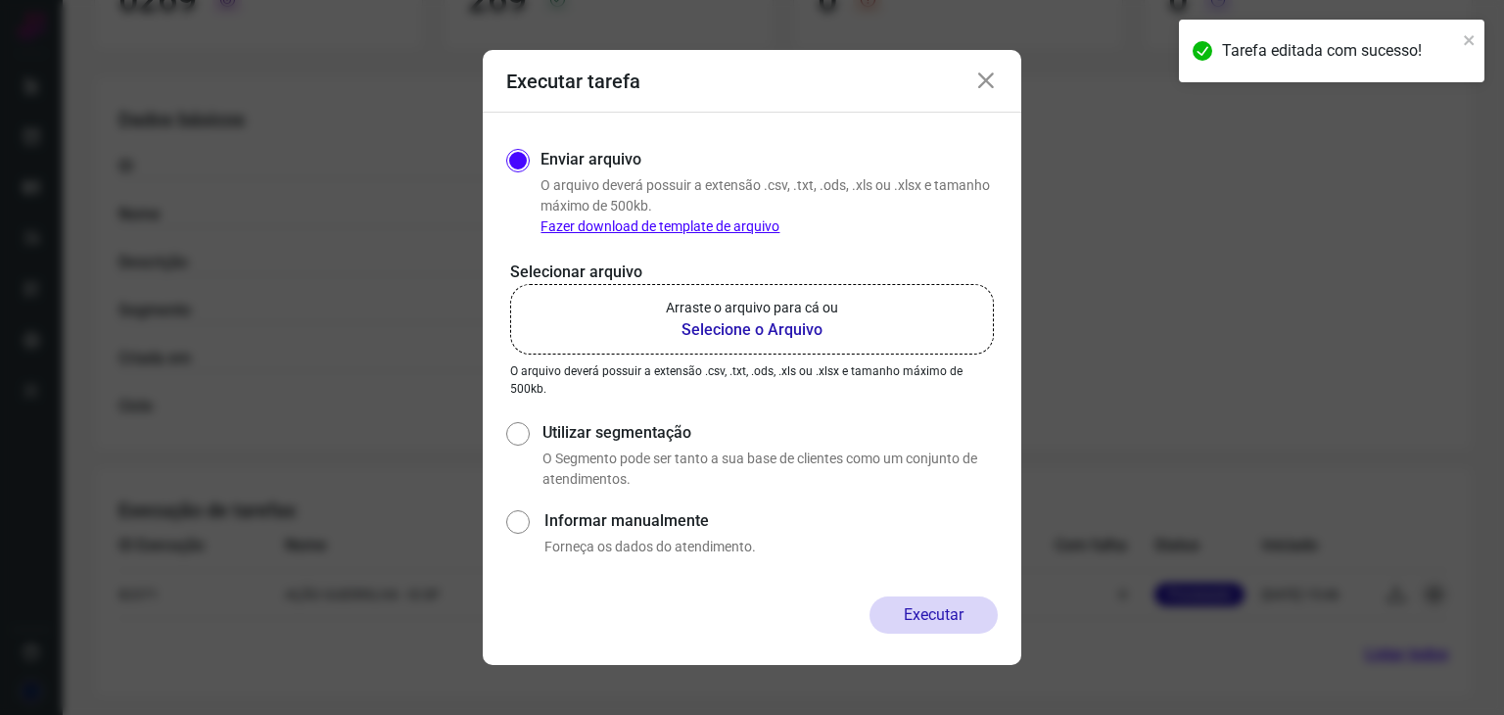
click at [745, 330] on b "Selecione o Arquivo" at bounding box center [752, 329] width 172 height 23
click at [0, 0] on input "Arraste o arquivo para cá ou Selecione o Arquivo" at bounding box center [0, 0] width 0 height 0
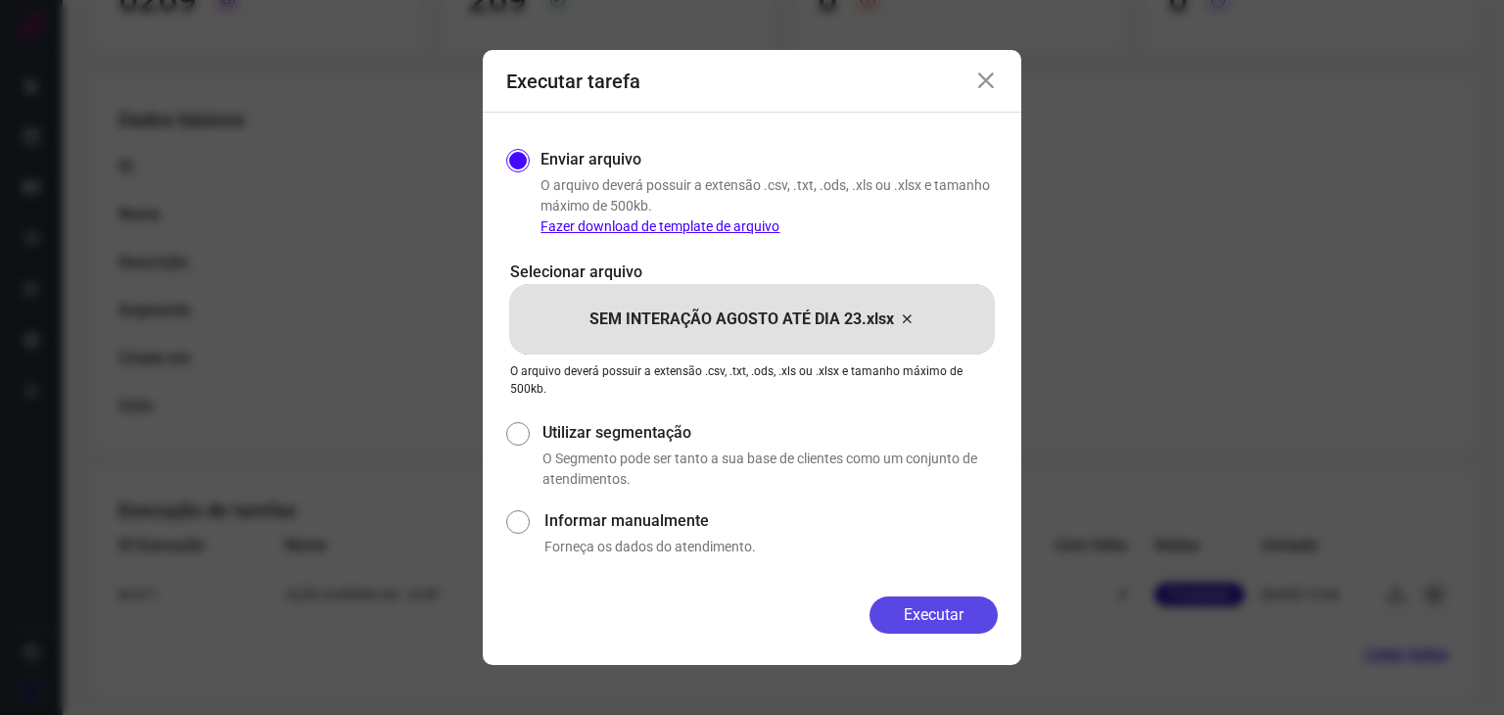
click at [923, 613] on button "Executar" at bounding box center [933, 614] width 128 height 37
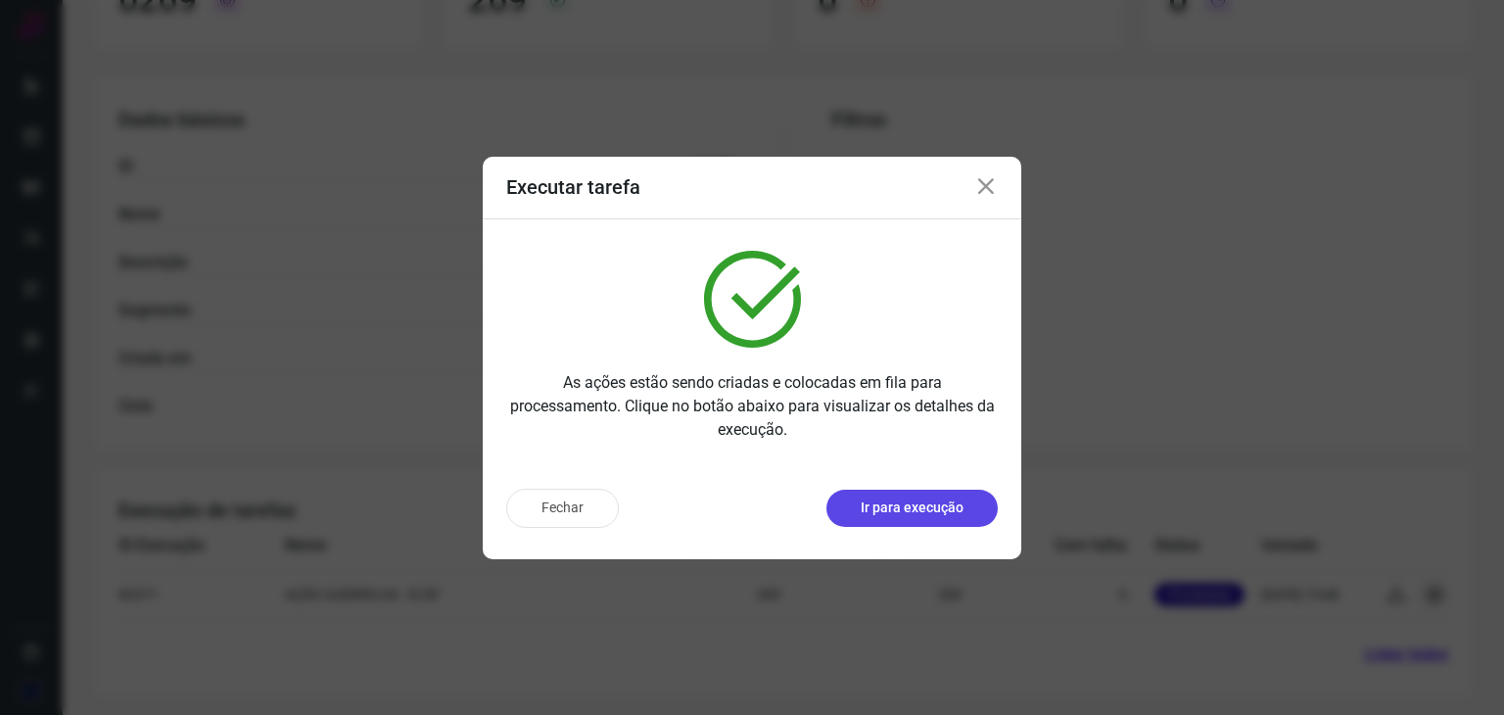
click at [935, 502] on p "Ir para execução" at bounding box center [912, 507] width 103 height 21
